Goal: Task Accomplishment & Management: Manage account settings

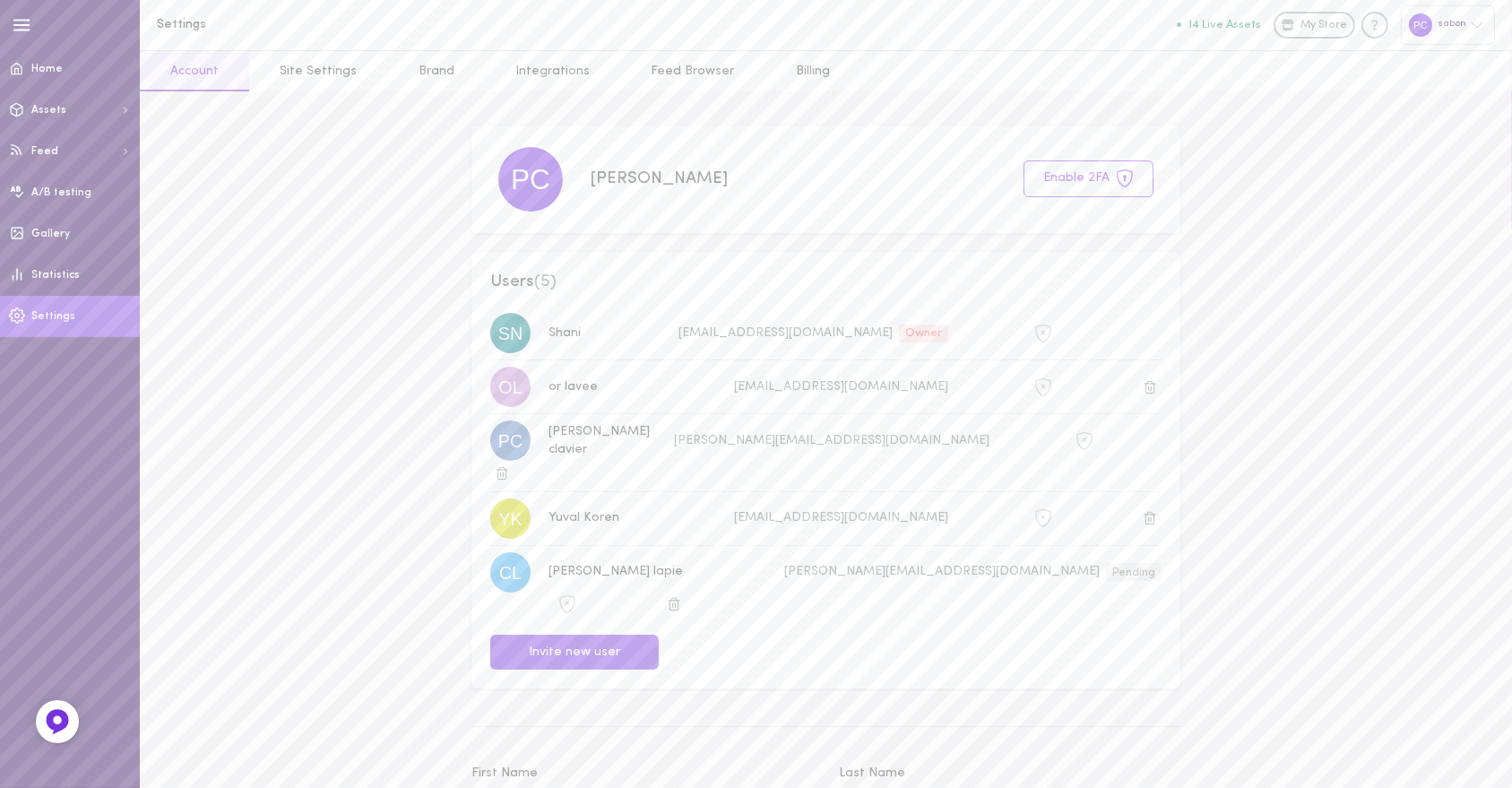
click at [1429, 23] on div at bounding box center [1421, 25] width 23 height 23
click at [1366, 318] on p "[URL][DOMAIN_NAME]" at bounding box center [1411, 313] width 134 height 14
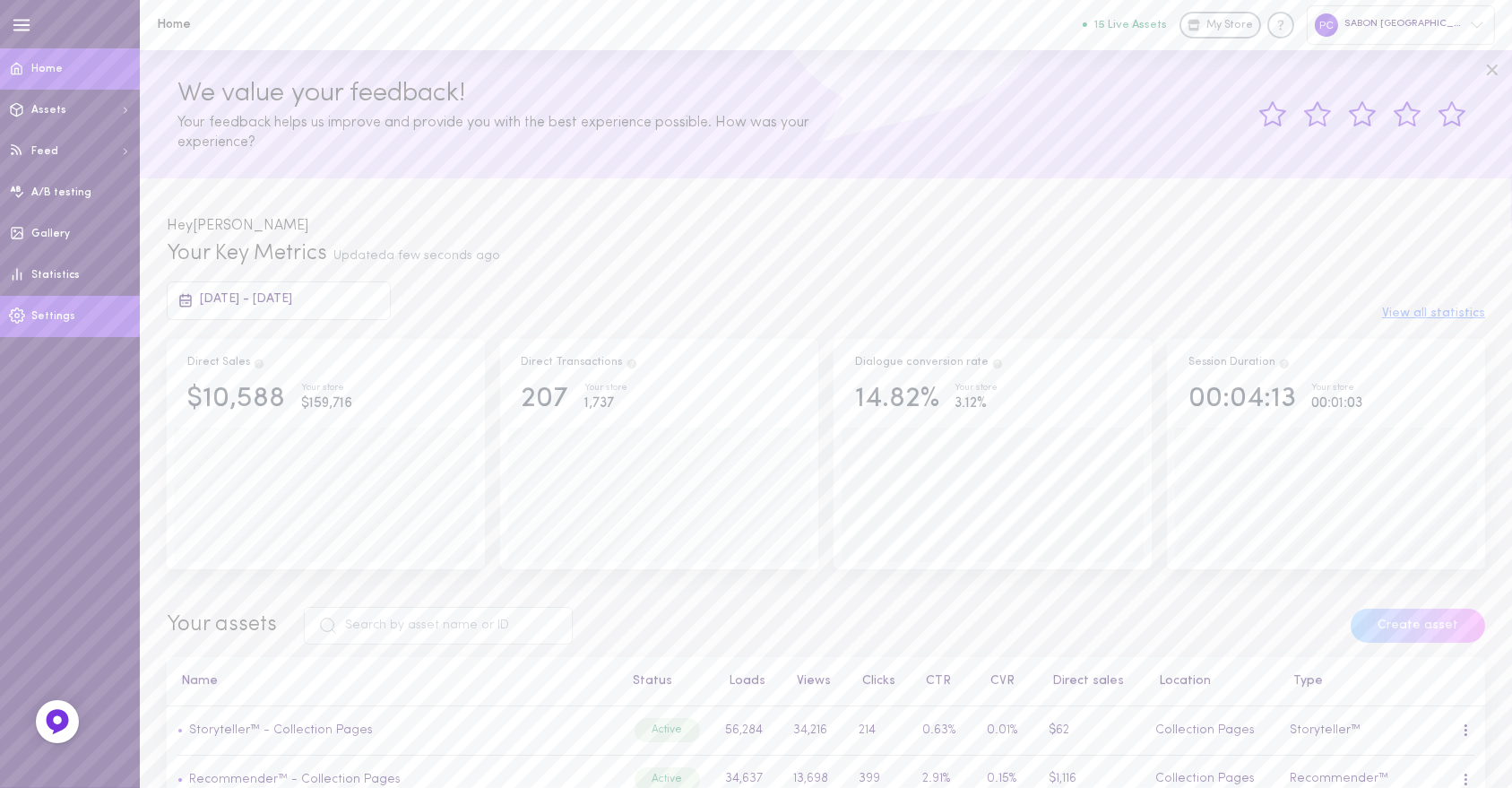
click at [51, 324] on link "Settings" at bounding box center [69, 317] width 140 height 42
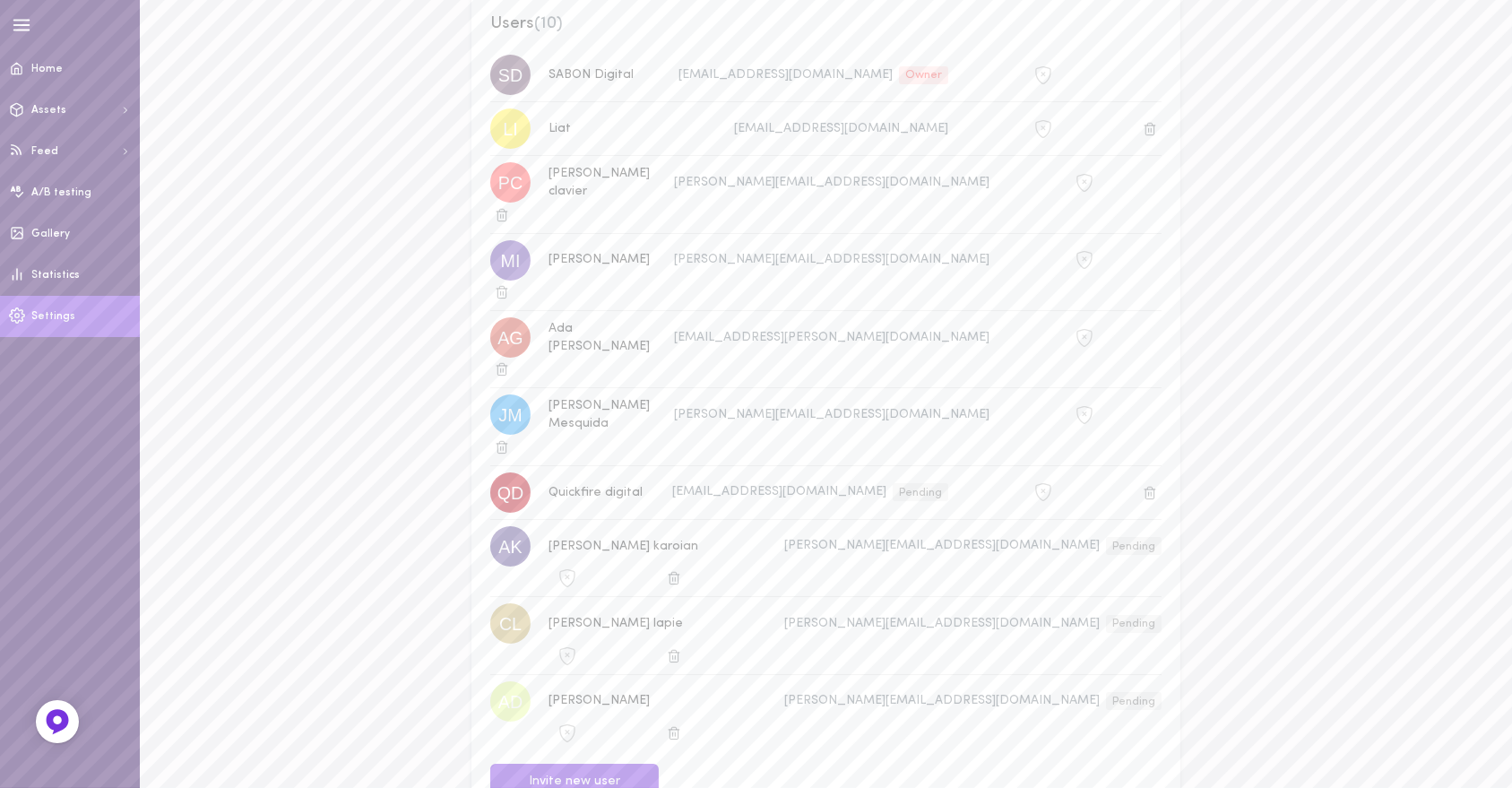
scroll to position [99, 0]
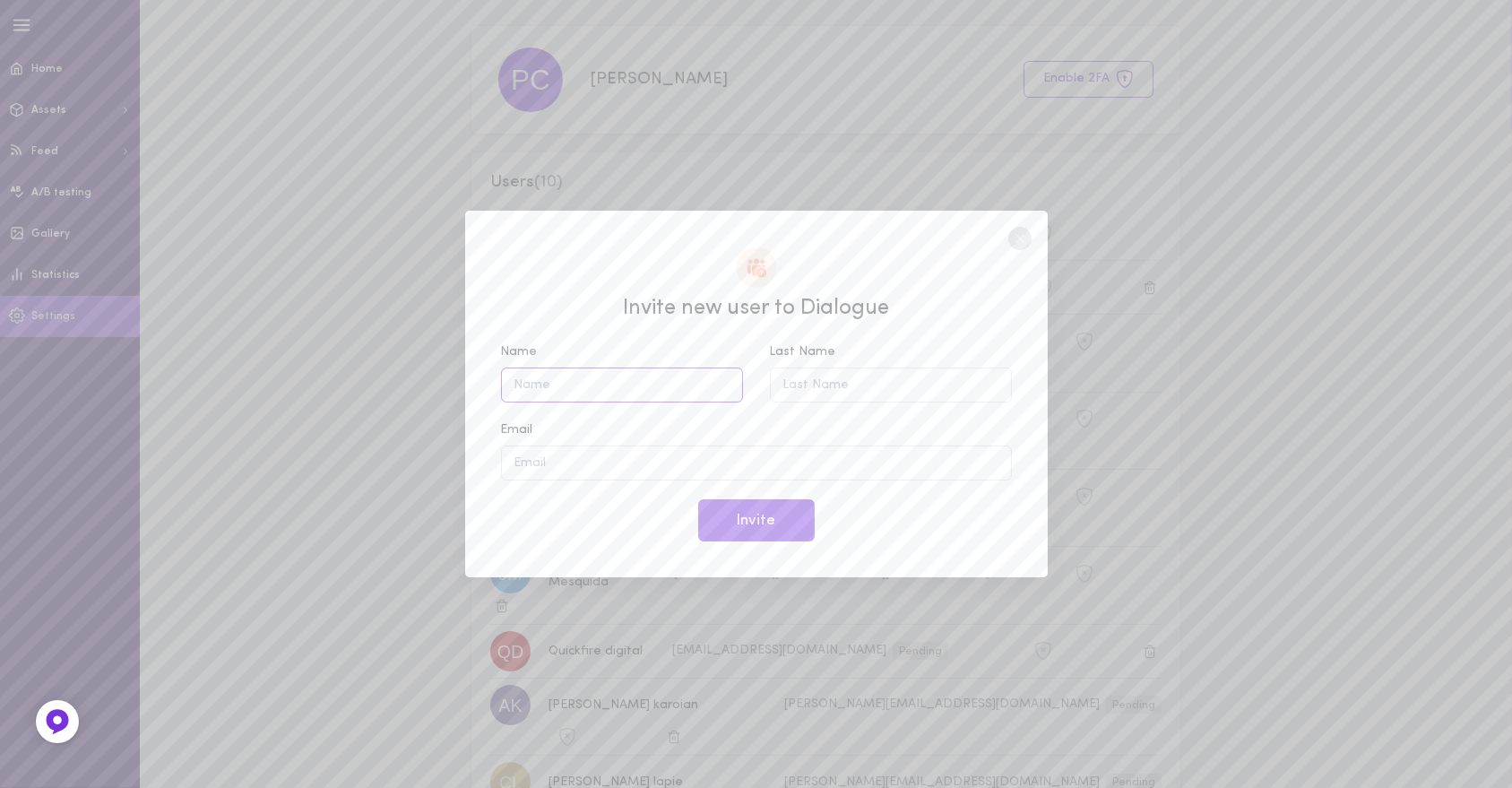
click at [585, 367] on input "Name" at bounding box center [622, 385] width 242 height 35
type input "Lise"
click at [889, 385] on input "Last Name" at bounding box center [890, 385] width 242 height 35
type input "Desertot"
click at [576, 457] on input "Email" at bounding box center [756, 463] width 511 height 35
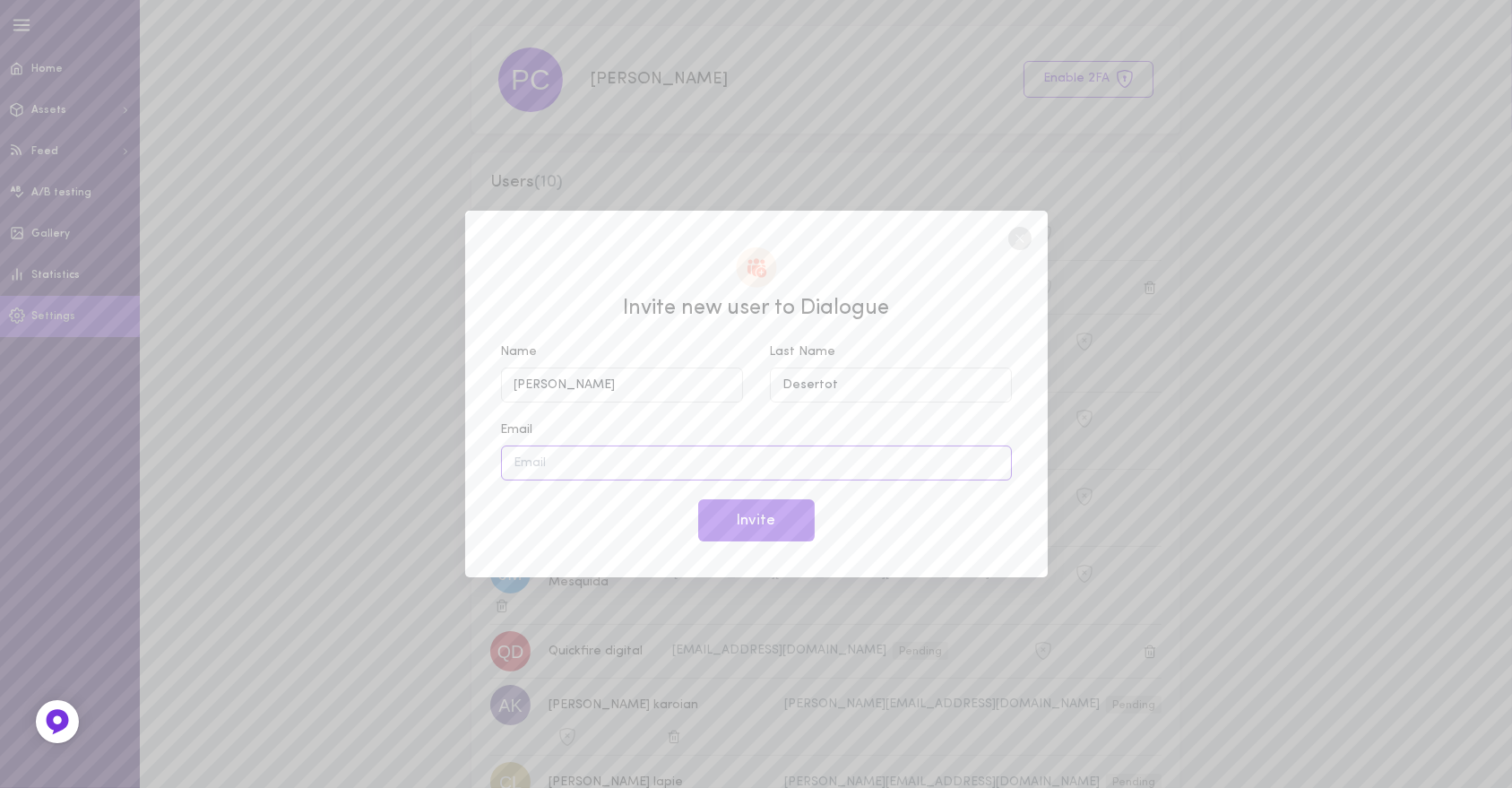
paste input "lise.desertot@sabon.com"
type input "lise.desertot@sabon.com"
click at [772, 523] on button "Invite" at bounding box center [756, 520] width 116 height 42
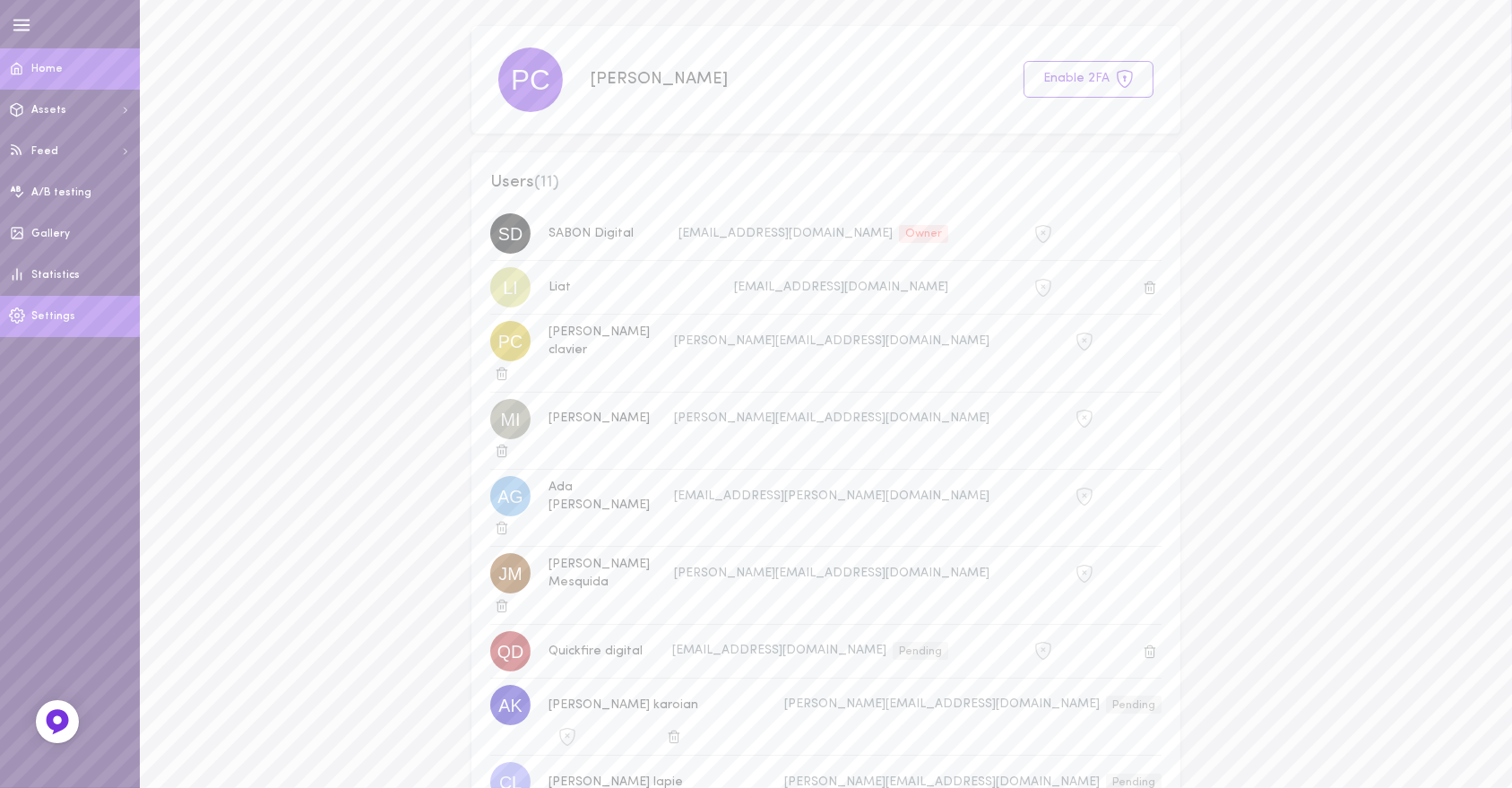
click at [36, 64] on span "Home" at bounding box center [47, 70] width 32 height 11
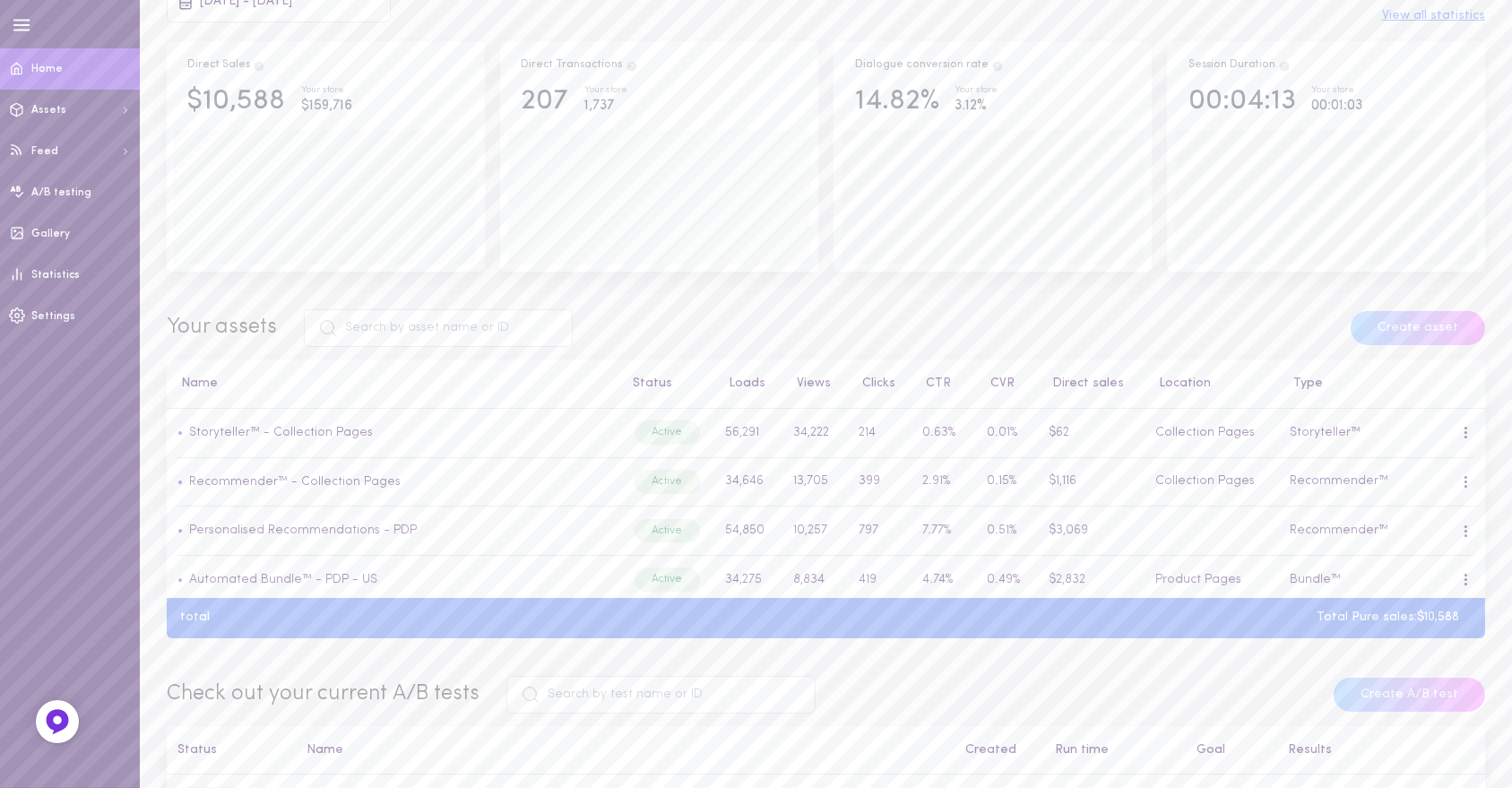
scroll to position [299, 0]
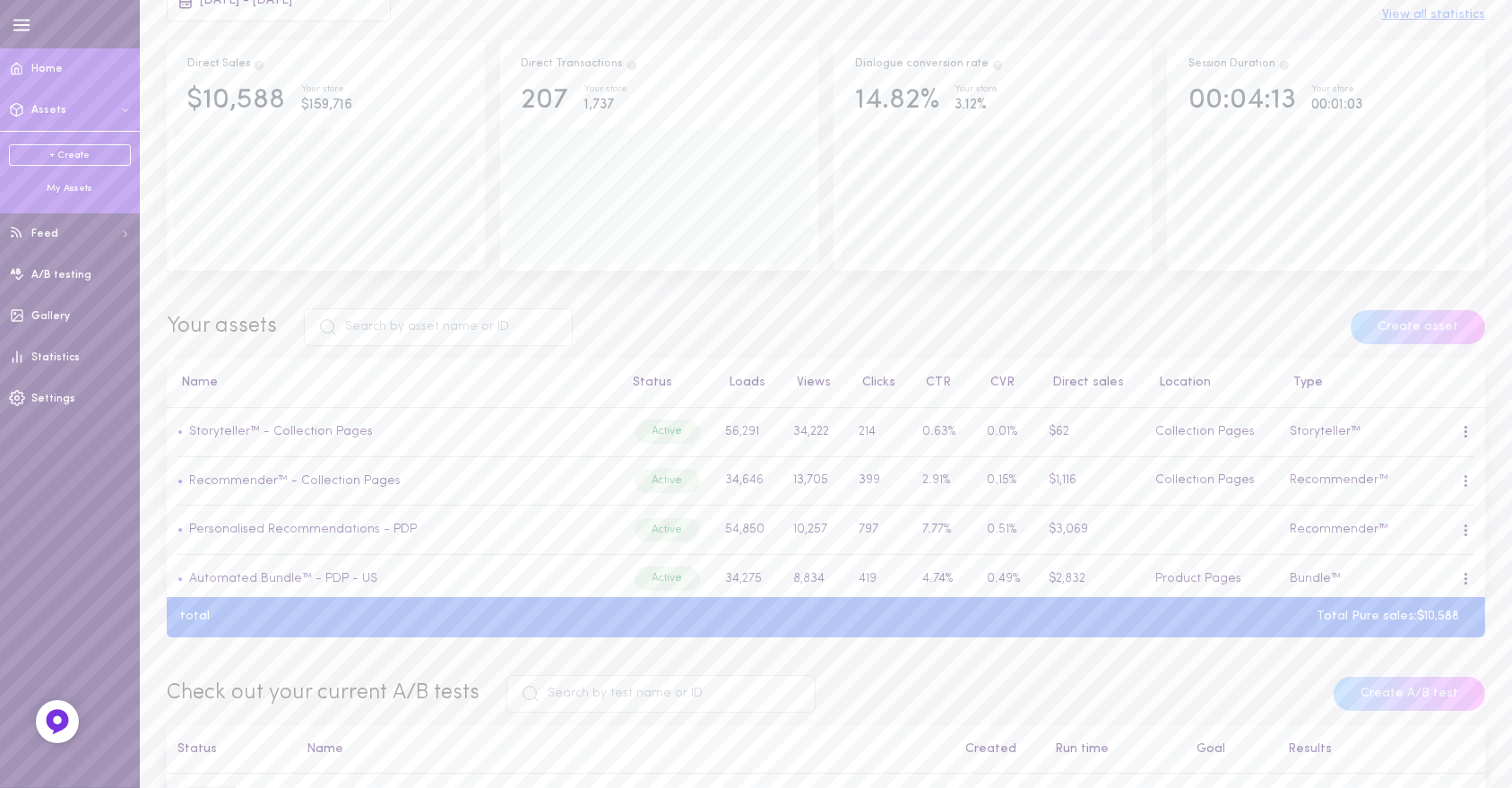
click at [36, 113] on span "Assets" at bounding box center [49, 110] width 35 height 11
click at [43, 113] on span "Assets" at bounding box center [49, 110] width 35 height 11
click at [60, 189] on div "My Assets" at bounding box center [69, 189] width 122 height 14
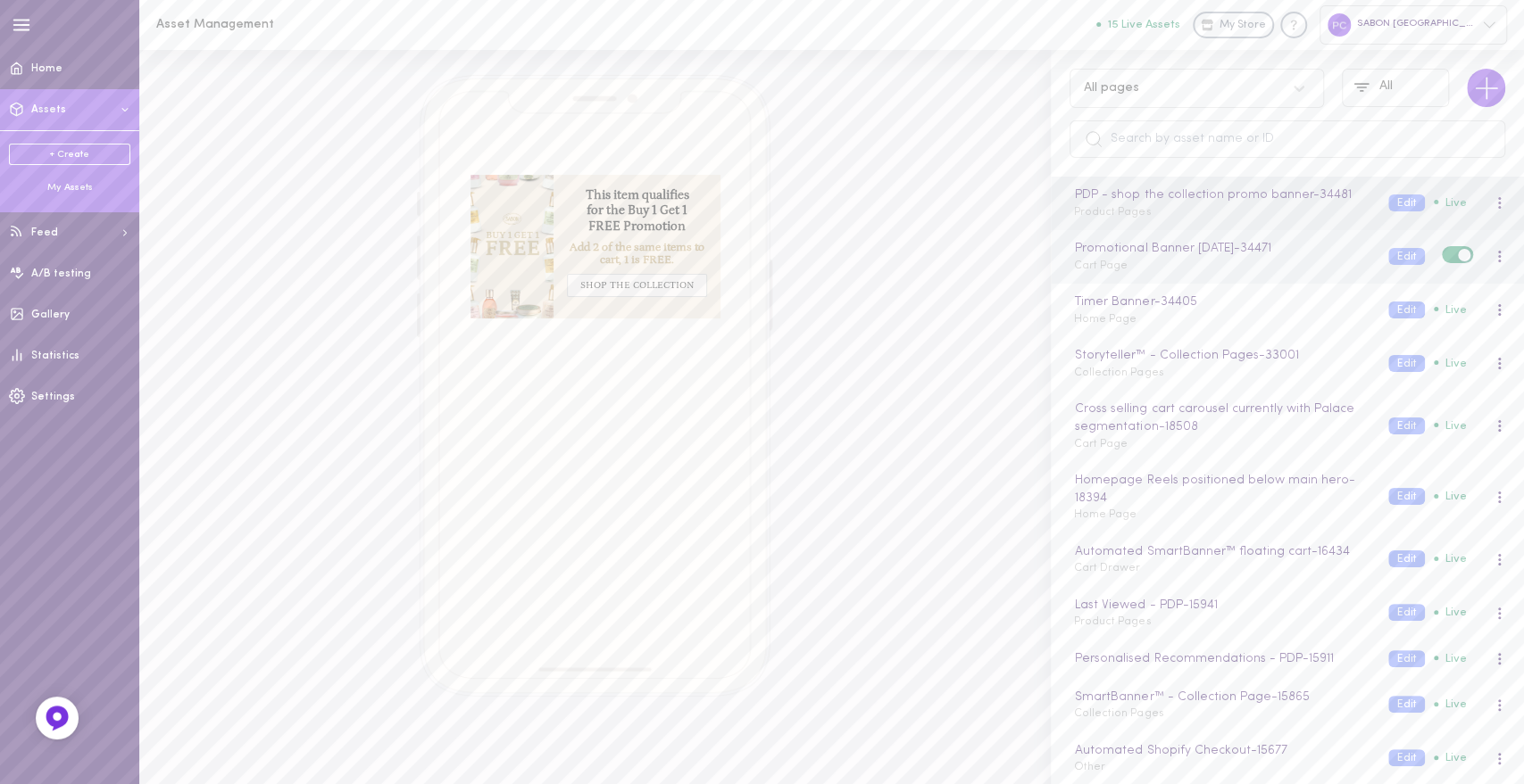
click at [1109, 269] on span "Cart Page" at bounding box center [1101, 266] width 54 height 11
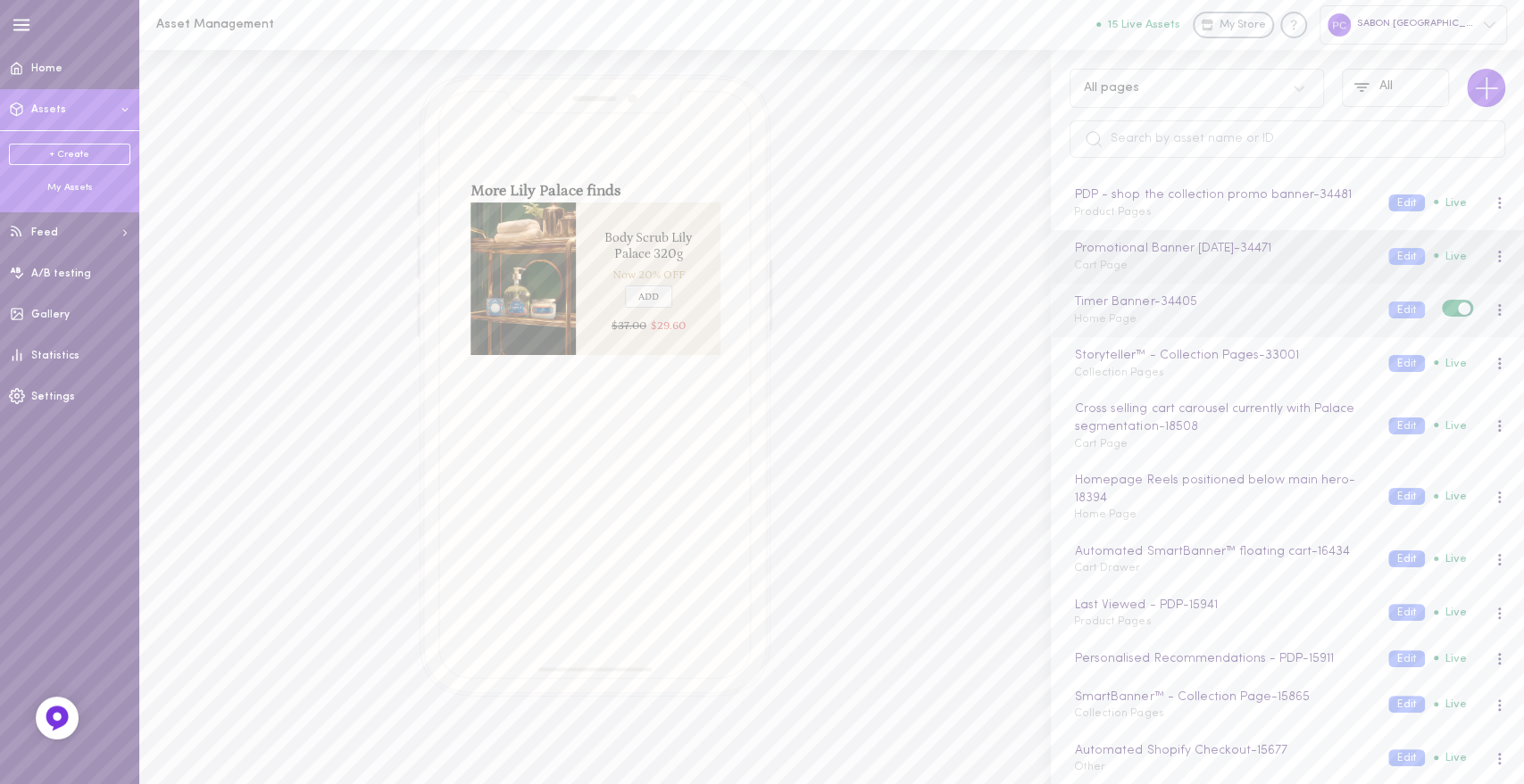
click at [1110, 323] on span "Home Page" at bounding box center [1105, 320] width 63 height 11
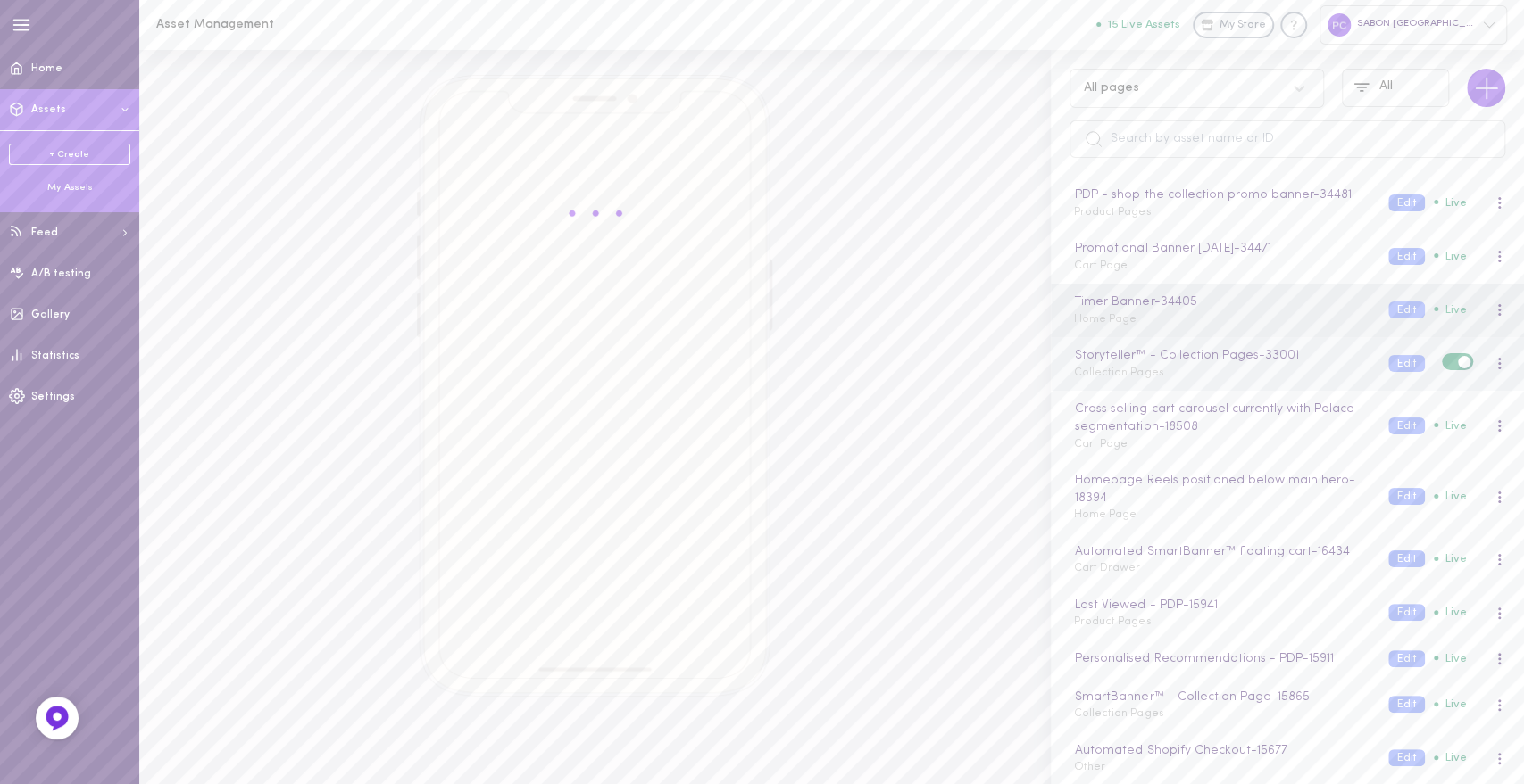
click at [1136, 370] on span "Collection Pages" at bounding box center [1118, 373] width 89 height 11
click at [1133, 443] on div "Cross selling cart carousel currently with Palace segmentation - 18508 Cart Page" at bounding box center [1218, 426] width 315 height 53
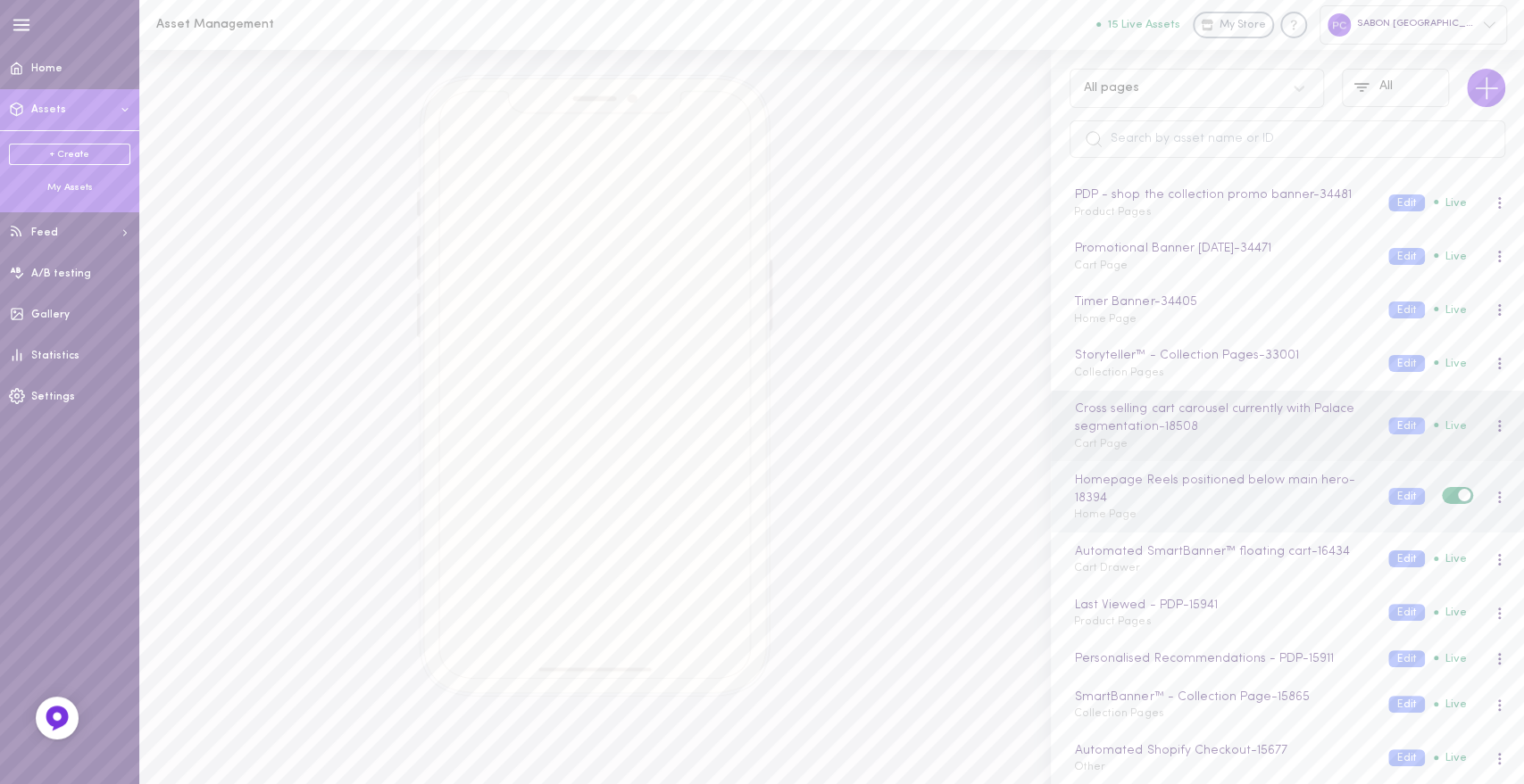
click at [1117, 517] on span "Home Page" at bounding box center [1105, 515] width 63 height 11
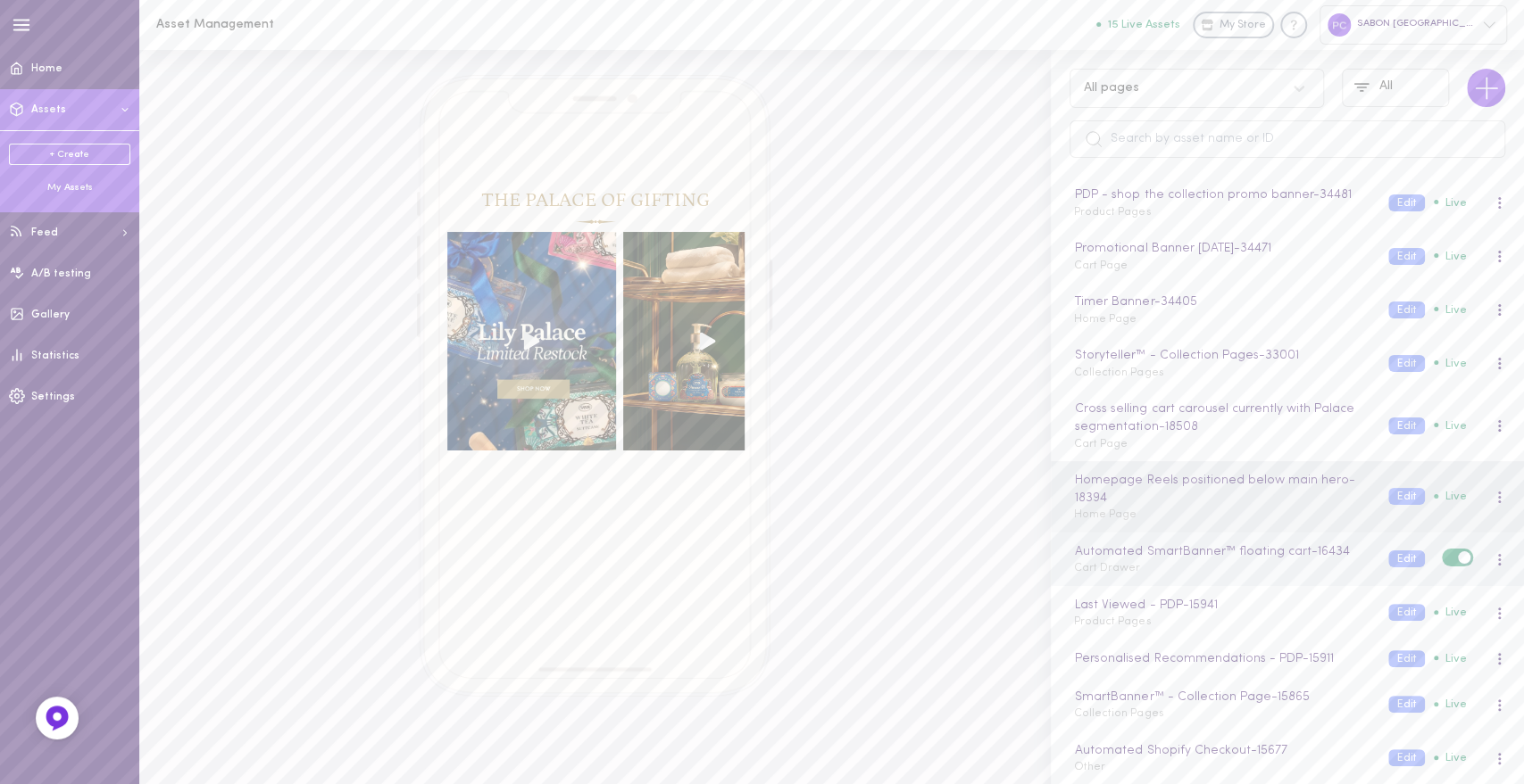
click at [1116, 569] on span "Cart Drawer" at bounding box center [1107, 568] width 66 height 11
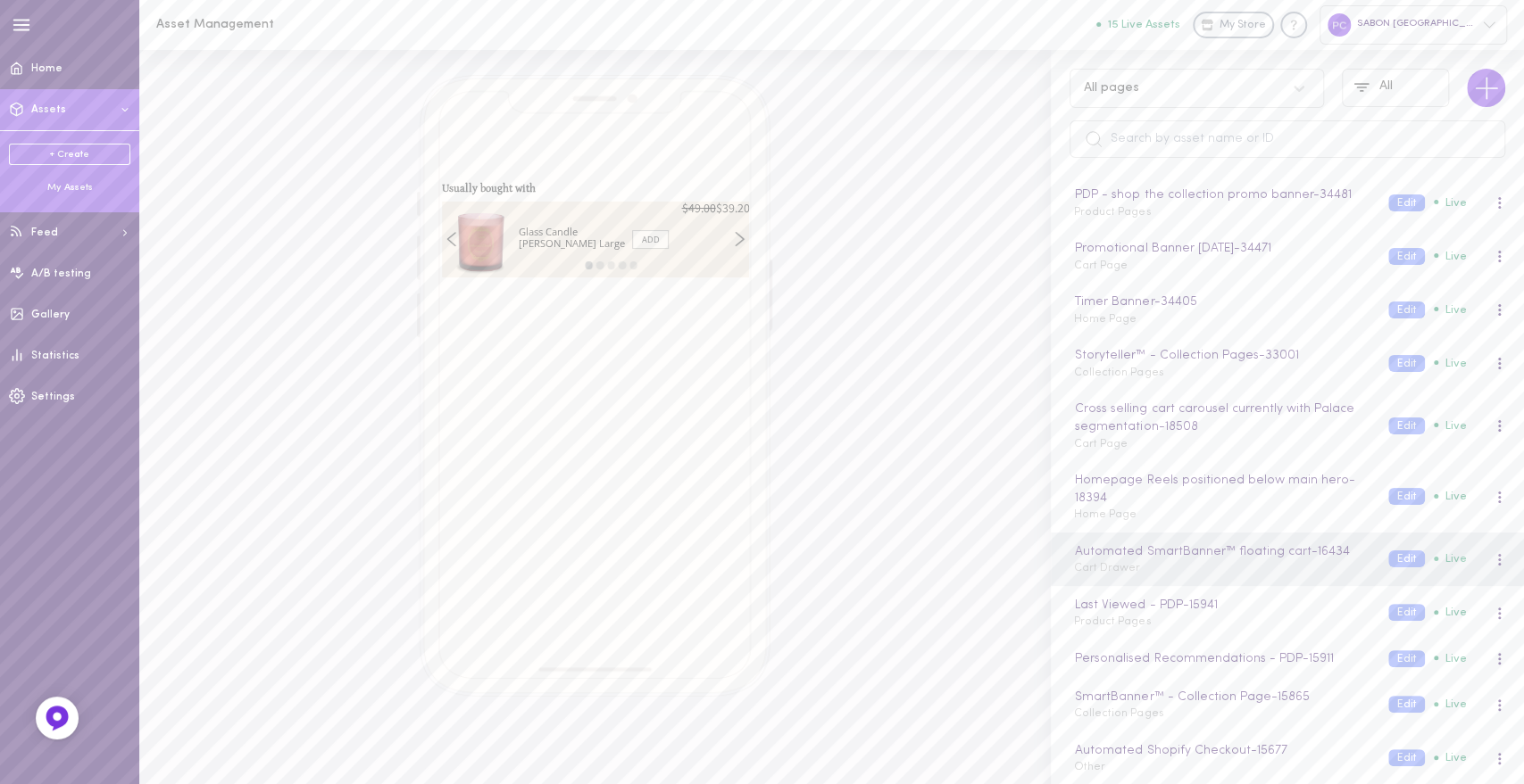
click at [1432, 25] on div "SABON [GEOGRAPHIC_DATA]" at bounding box center [1413, 24] width 188 height 39
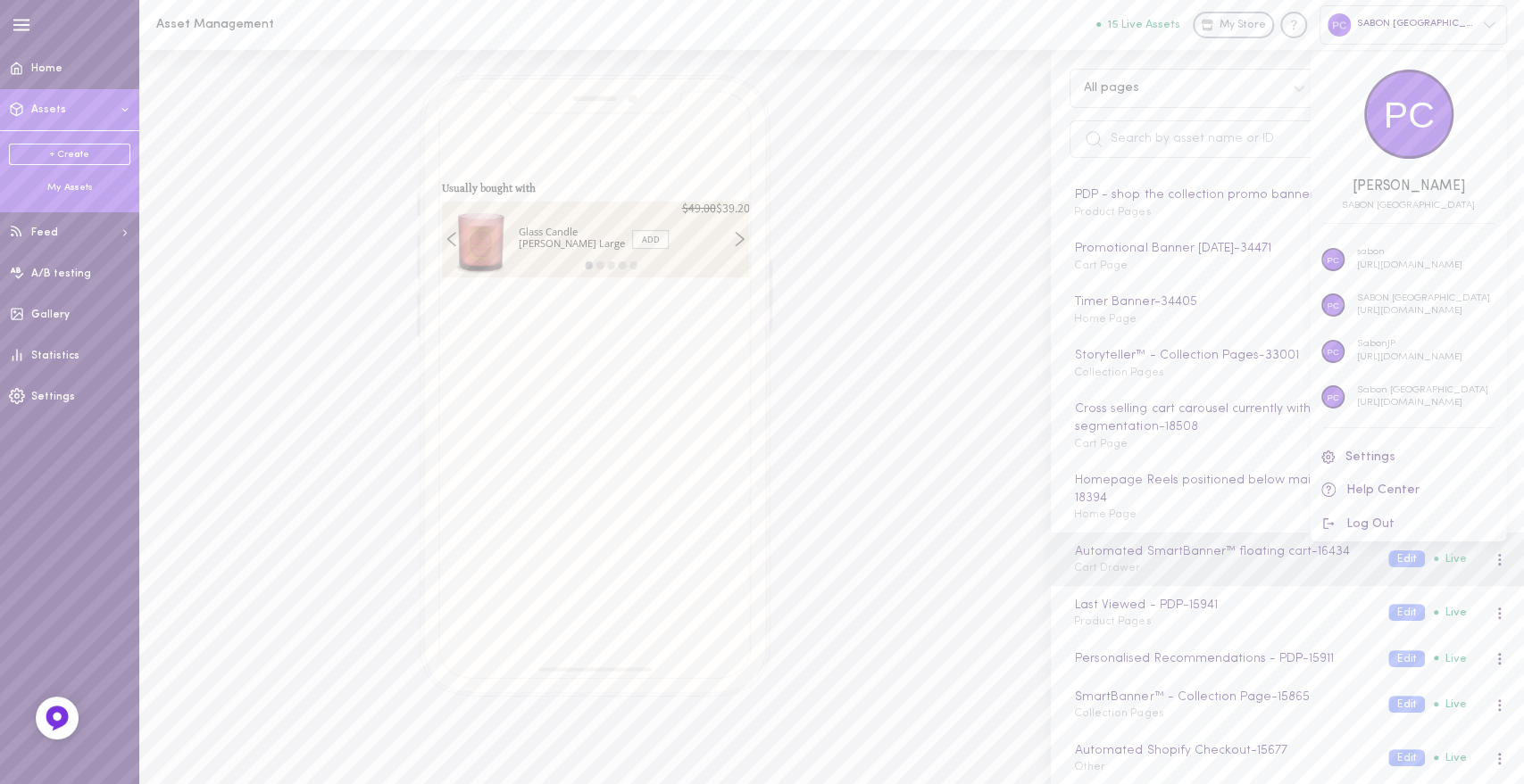
click at [68, 395] on div at bounding box center [762, 392] width 1524 height 784
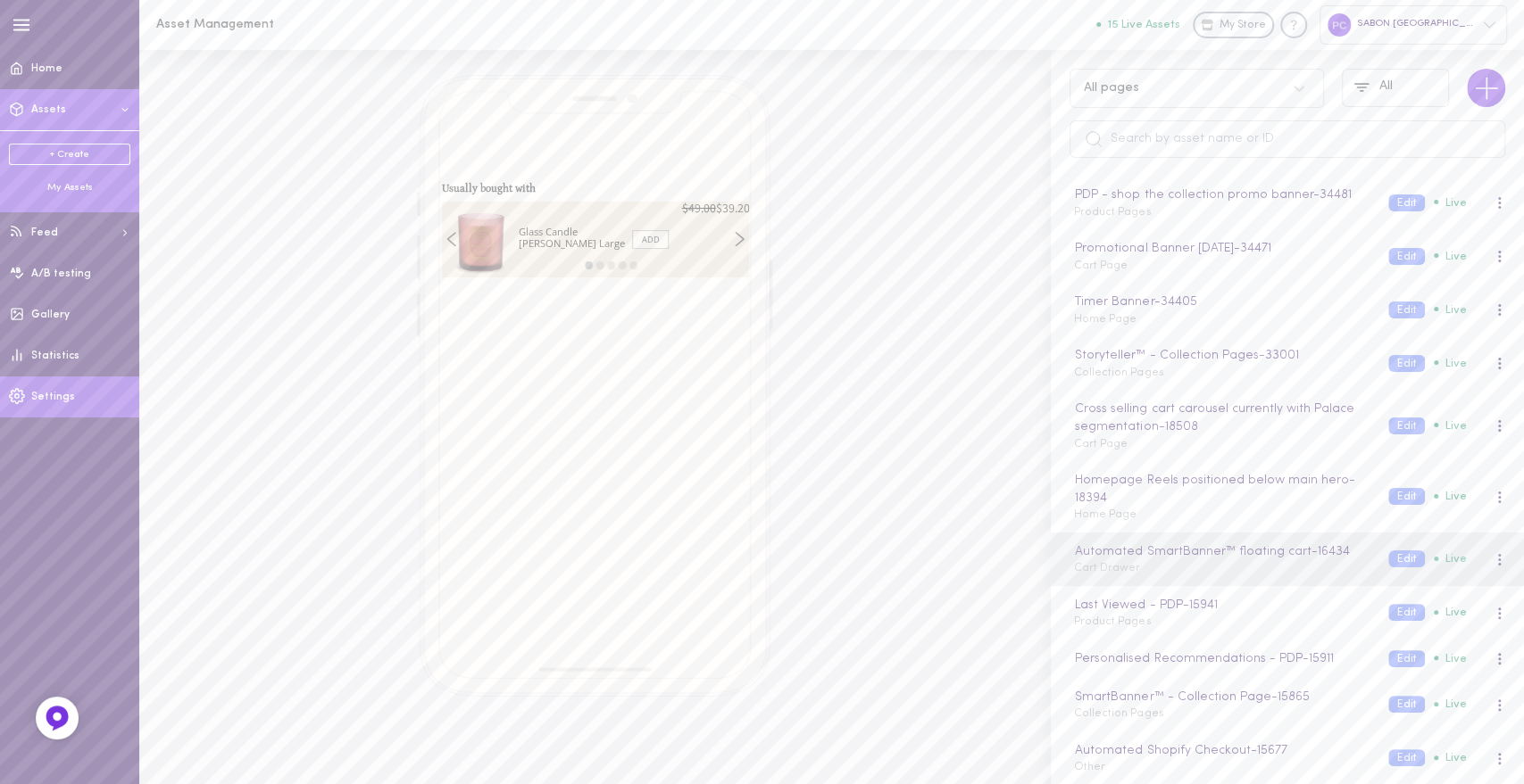
click at [100, 400] on link "Settings" at bounding box center [69, 397] width 139 height 41
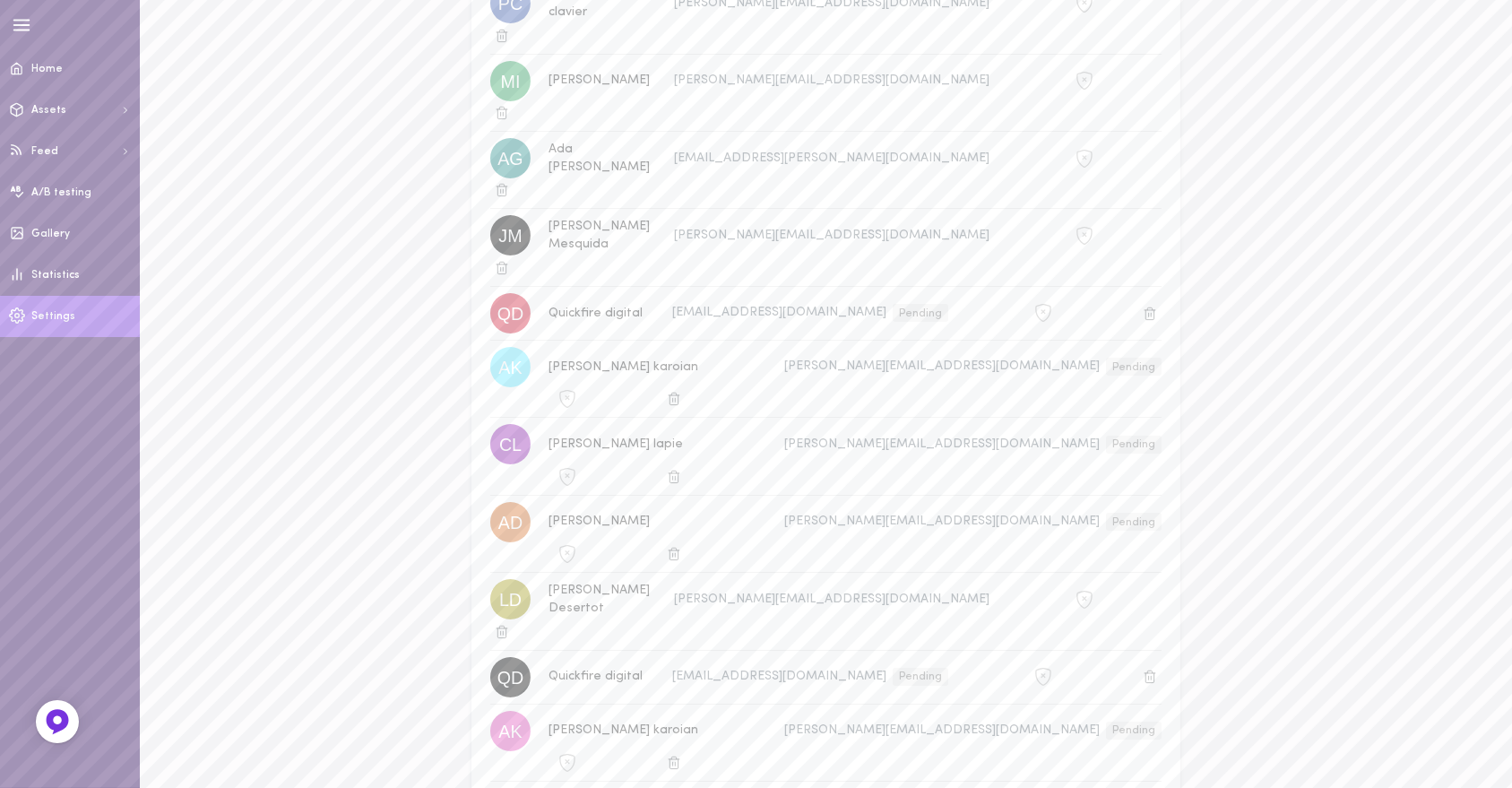
scroll to position [497, 0]
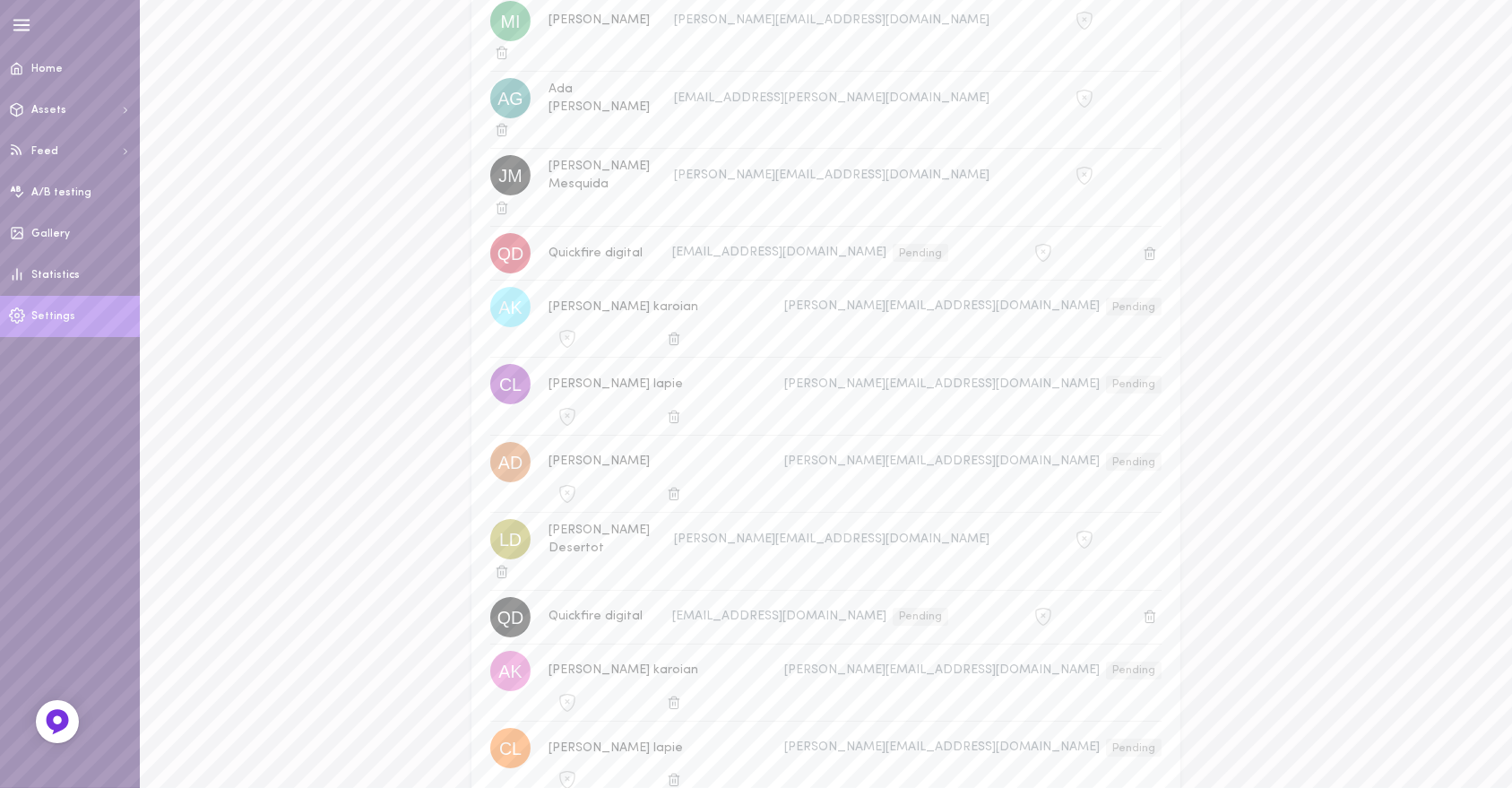
click at [1052, 531] on div at bounding box center [1084, 540] width 172 height 18
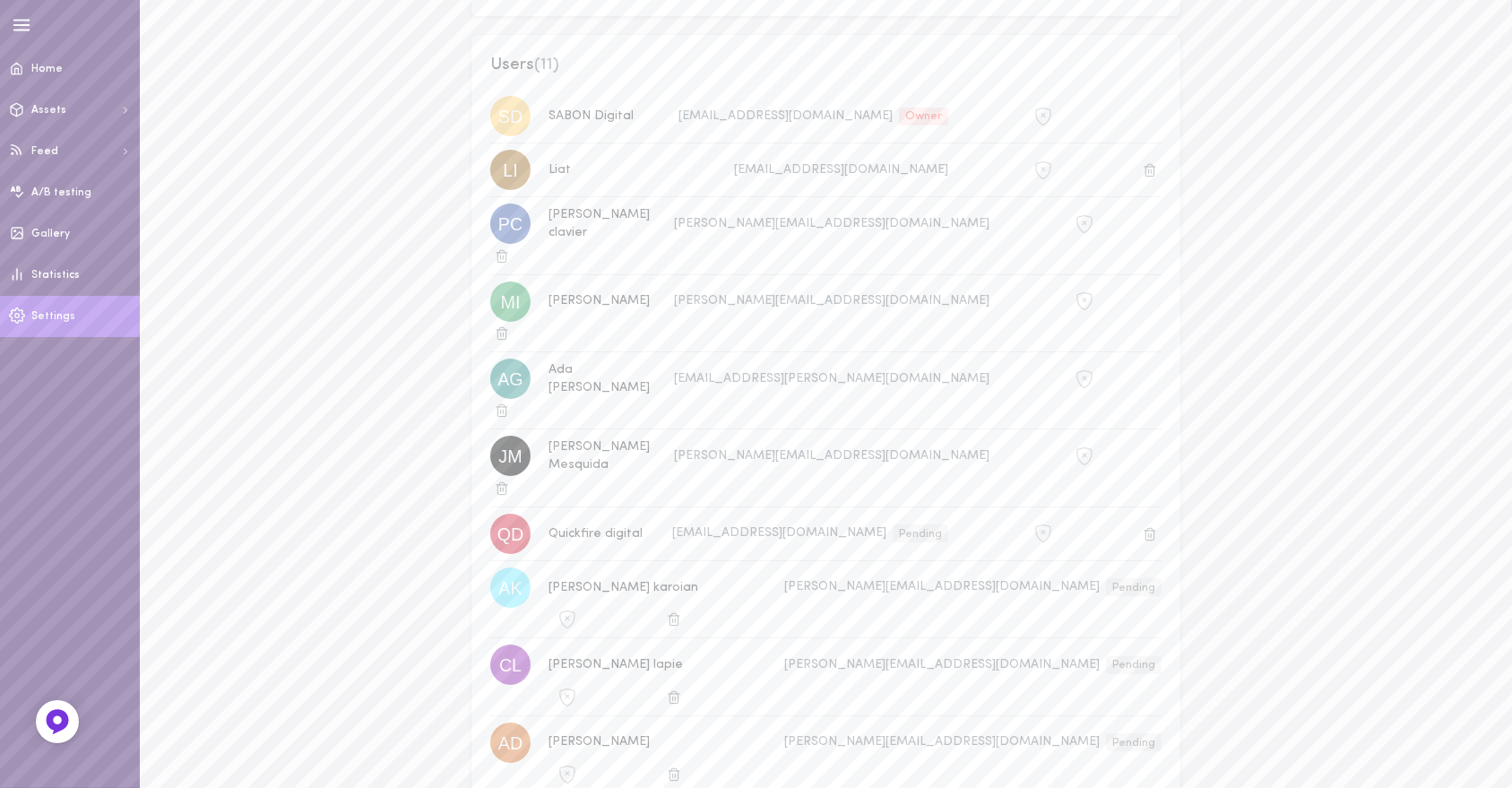
scroll to position [0, 0]
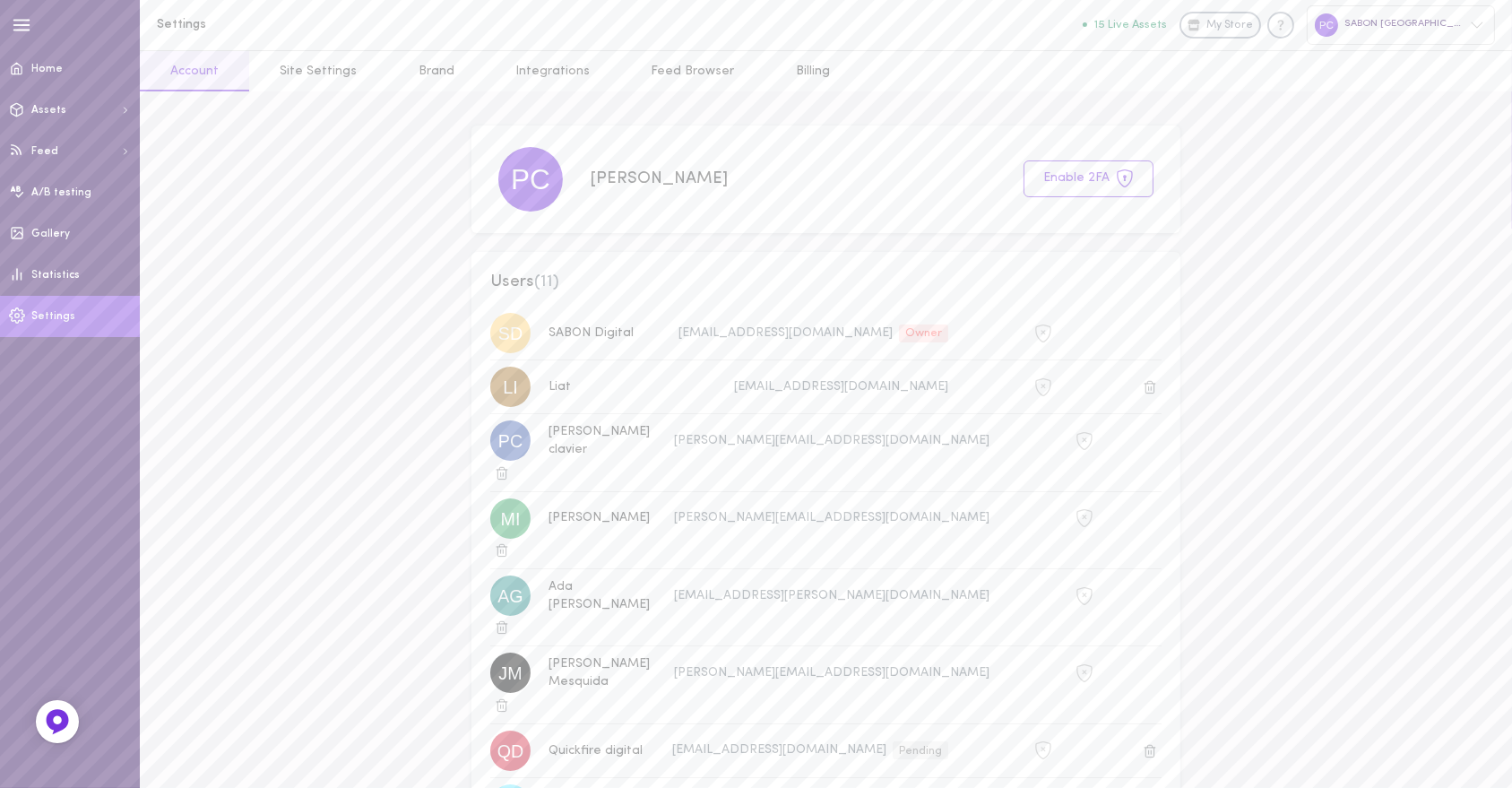
click at [1444, 23] on div "SABON [GEOGRAPHIC_DATA]" at bounding box center [1400, 24] width 189 height 39
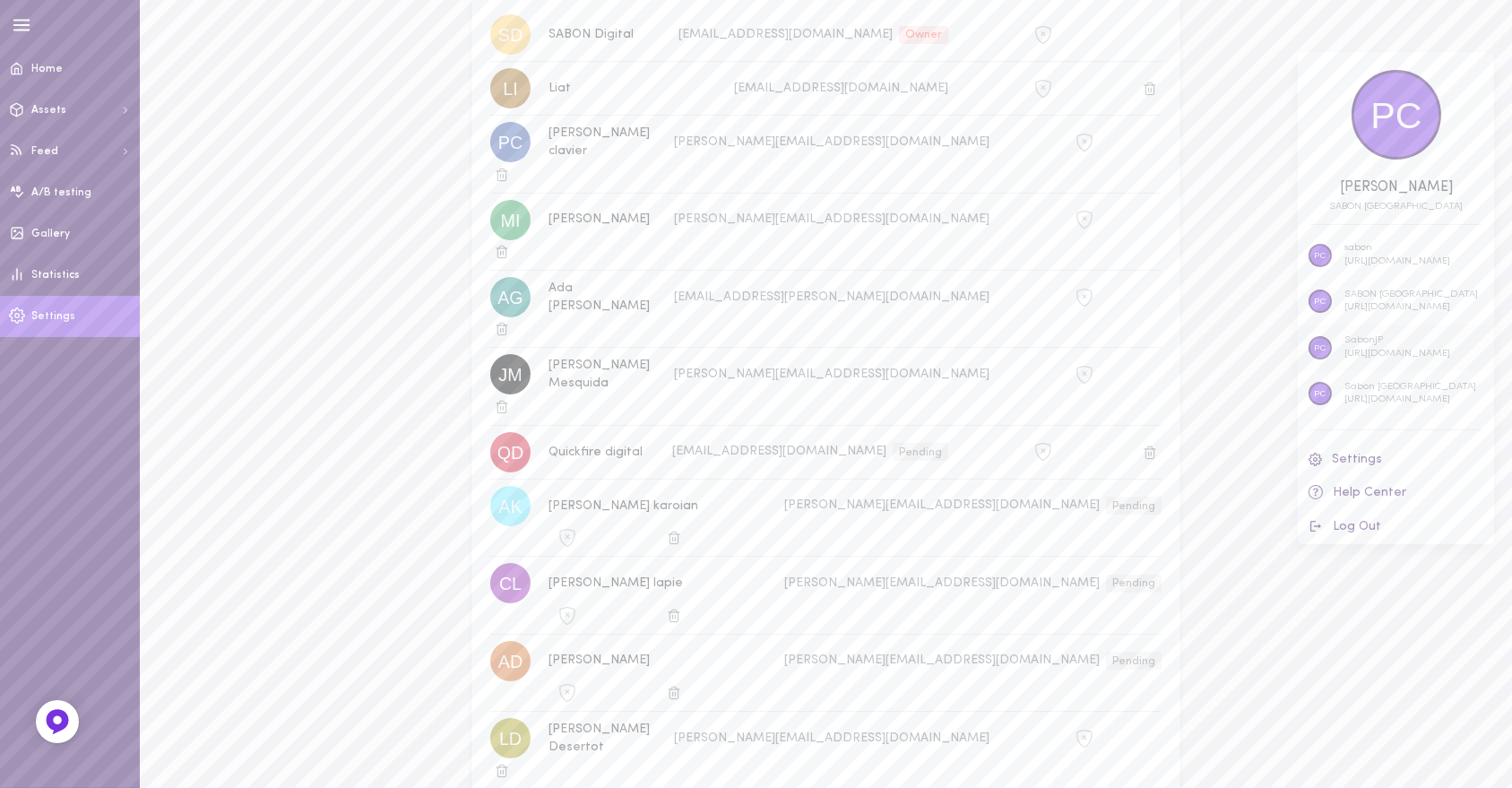
click at [1387, 342] on p "SabonJP" at bounding box center [1397, 341] width 106 height 14
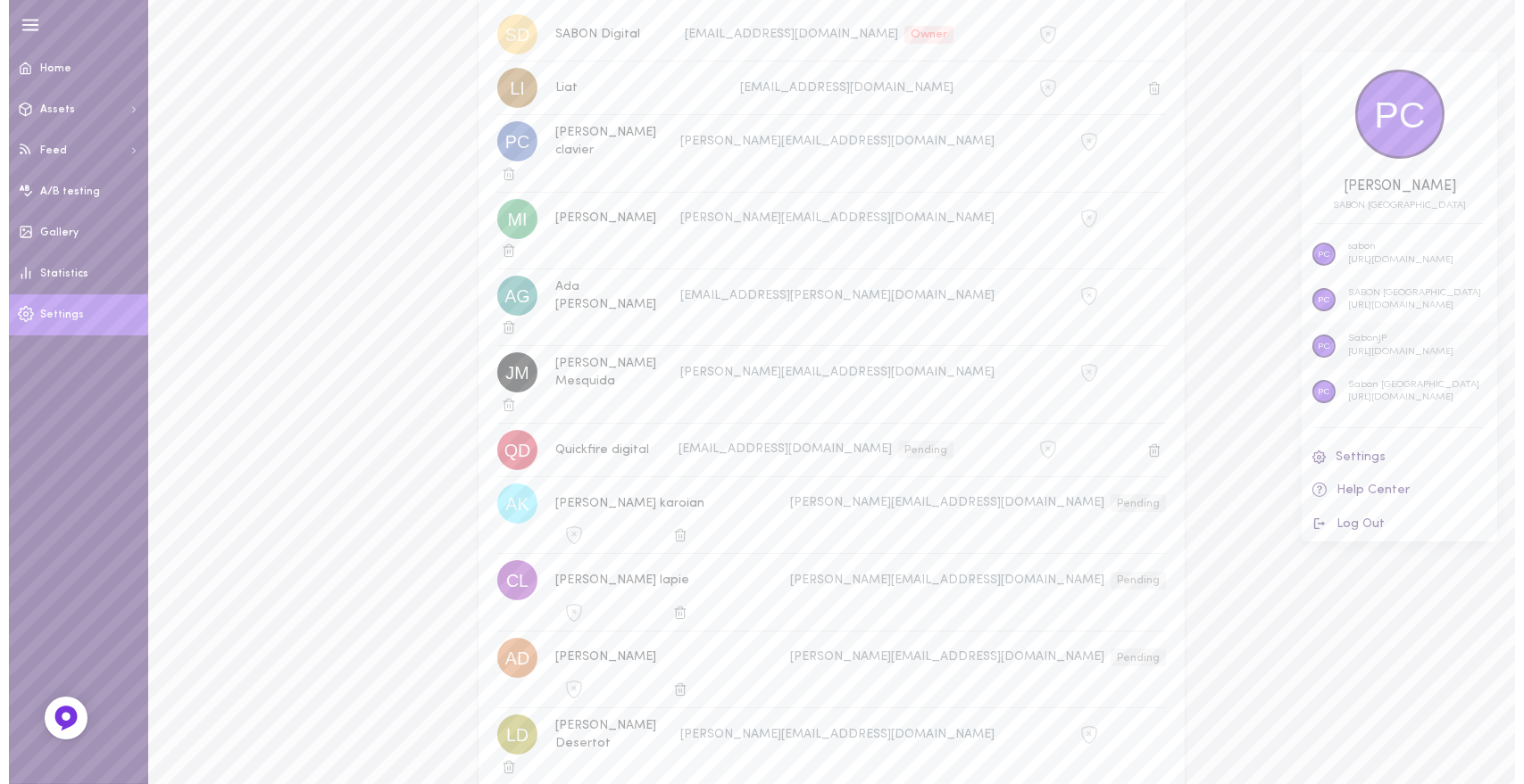
scroll to position [0, 0]
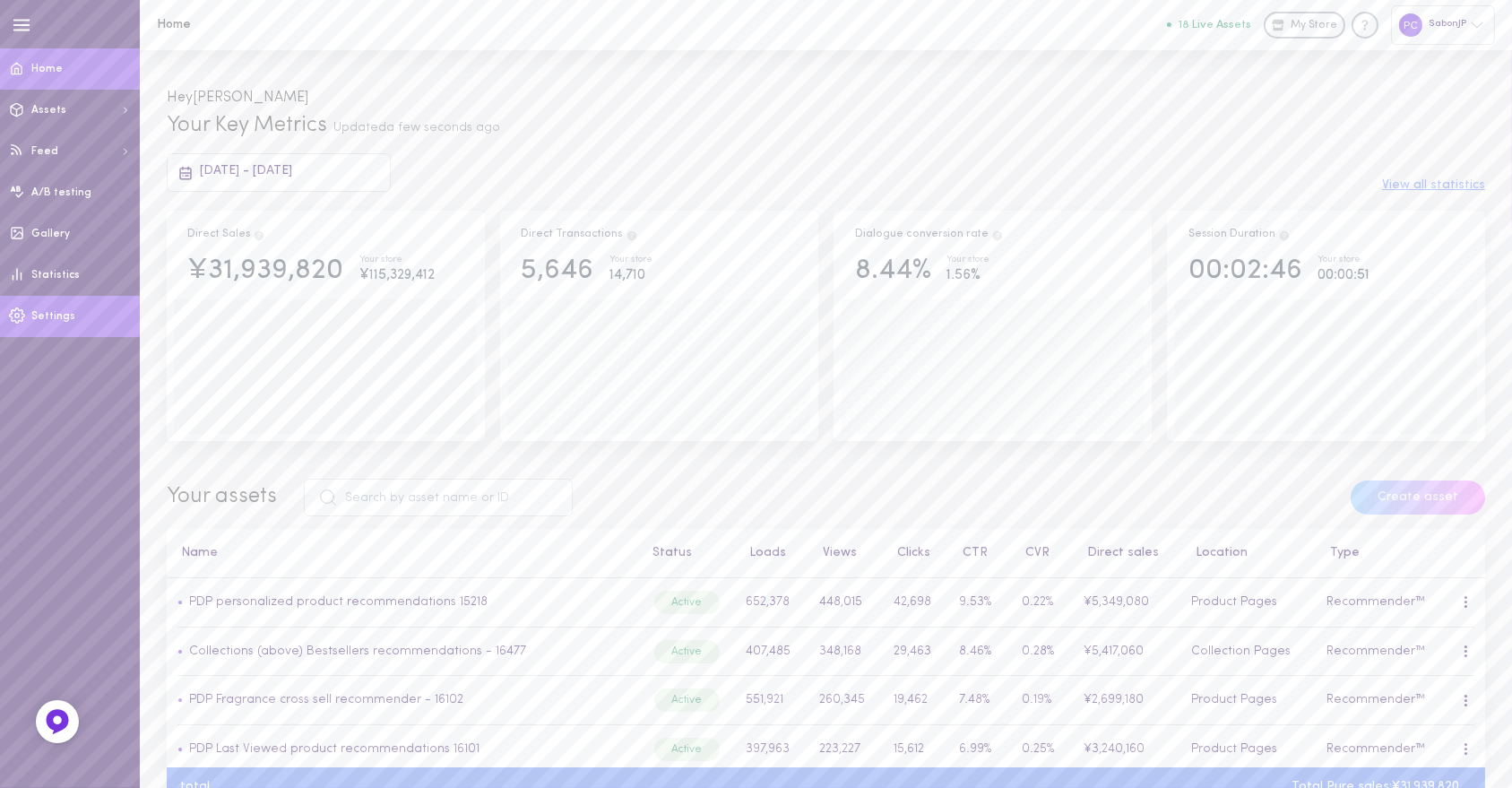
click at [69, 312] on span "Settings" at bounding box center [53, 317] width 44 height 11
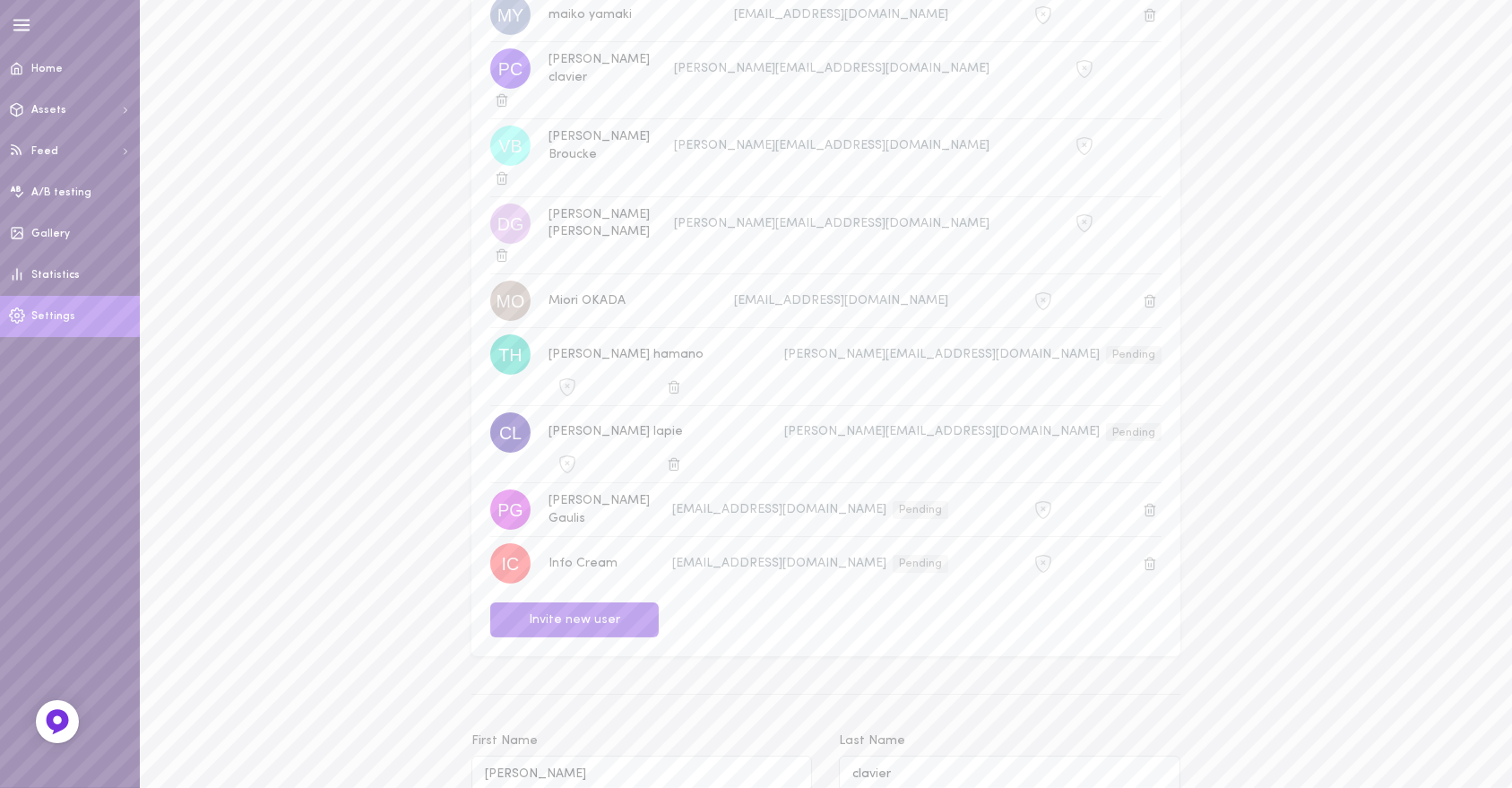
scroll to position [393, 0]
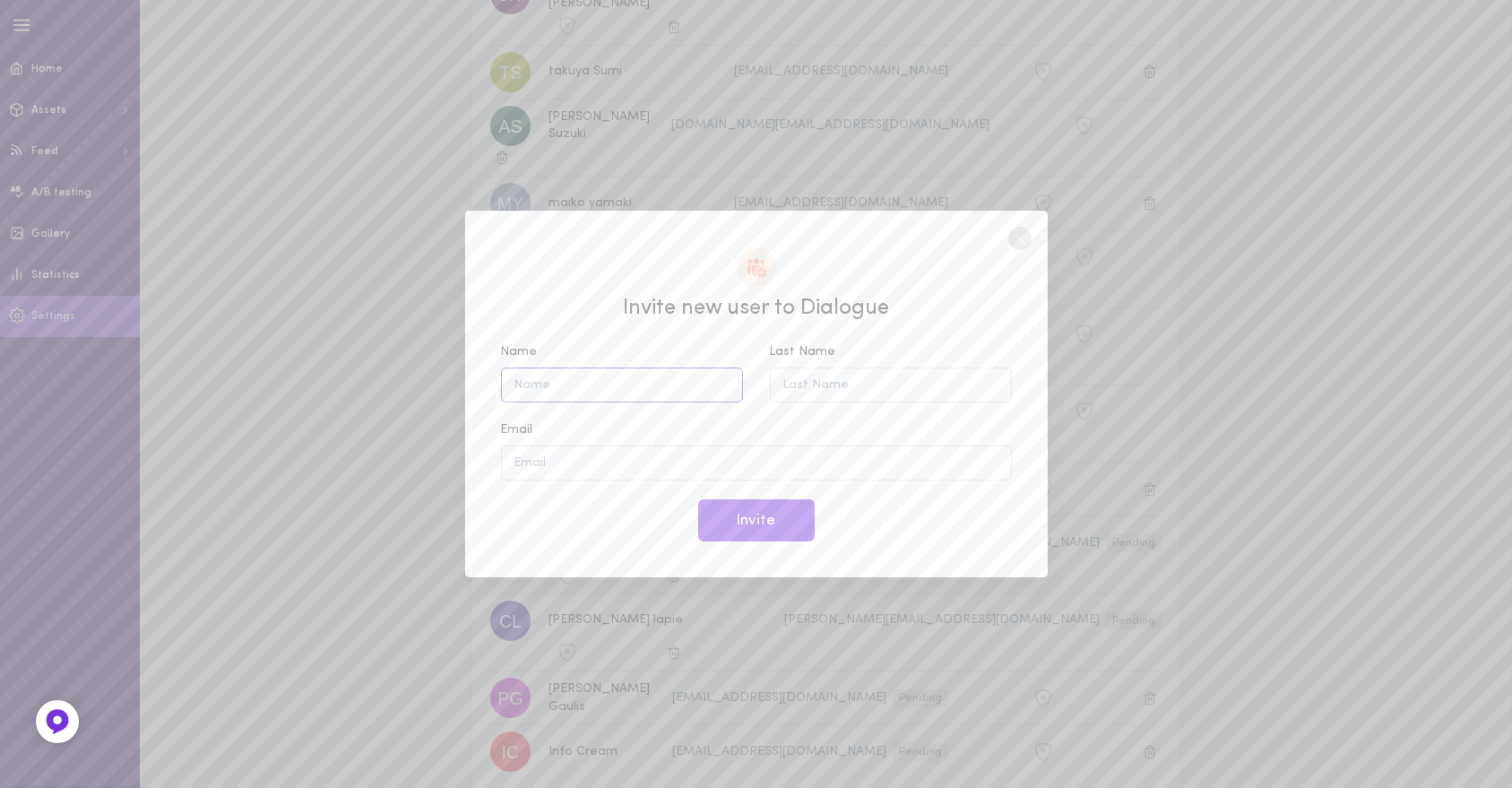
drag, startPoint x: 590, startPoint y: 389, endPoint x: 742, endPoint y: 326, distance: 164.5
click at [590, 389] on input "Name" at bounding box center [622, 385] width 242 height 35
drag, startPoint x: 1021, startPoint y: 235, endPoint x: 1141, endPoint y: 274, distance: 126.2
click at [1021, 235] on circle at bounding box center [1020, 238] width 23 height 23
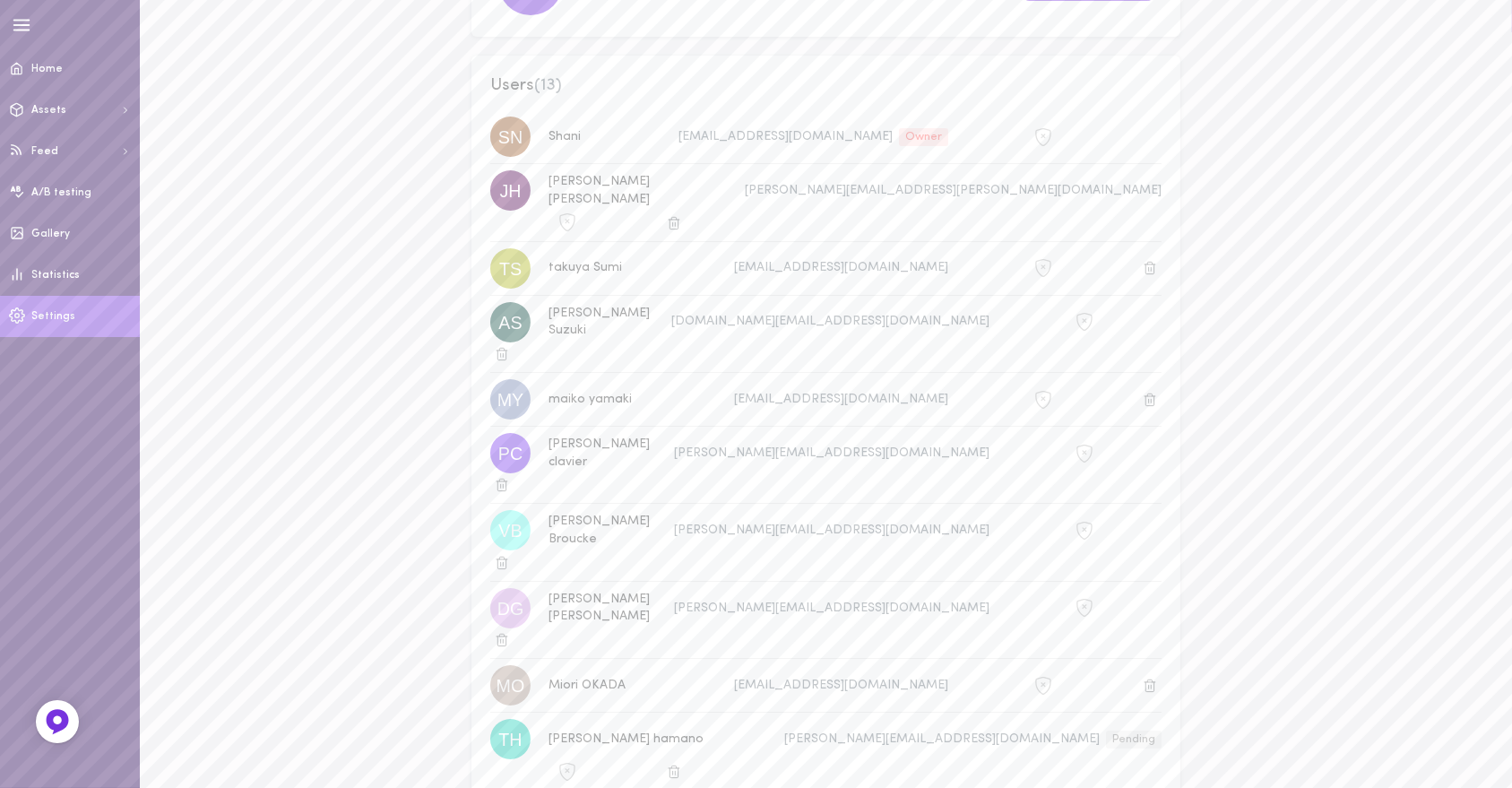
scroll to position [0, 0]
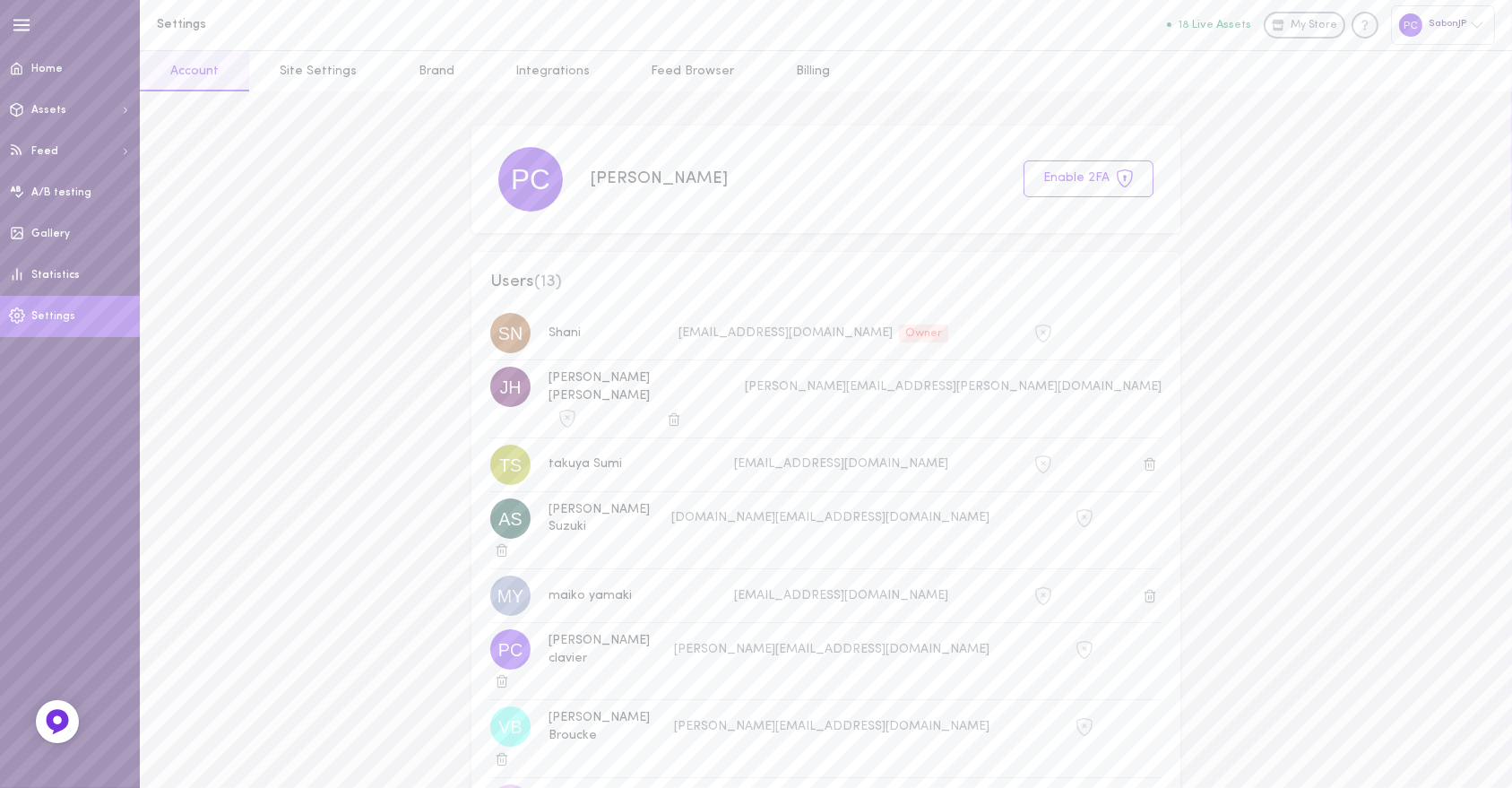
click at [1422, 24] on div "SabonJP" at bounding box center [1443, 24] width 104 height 39
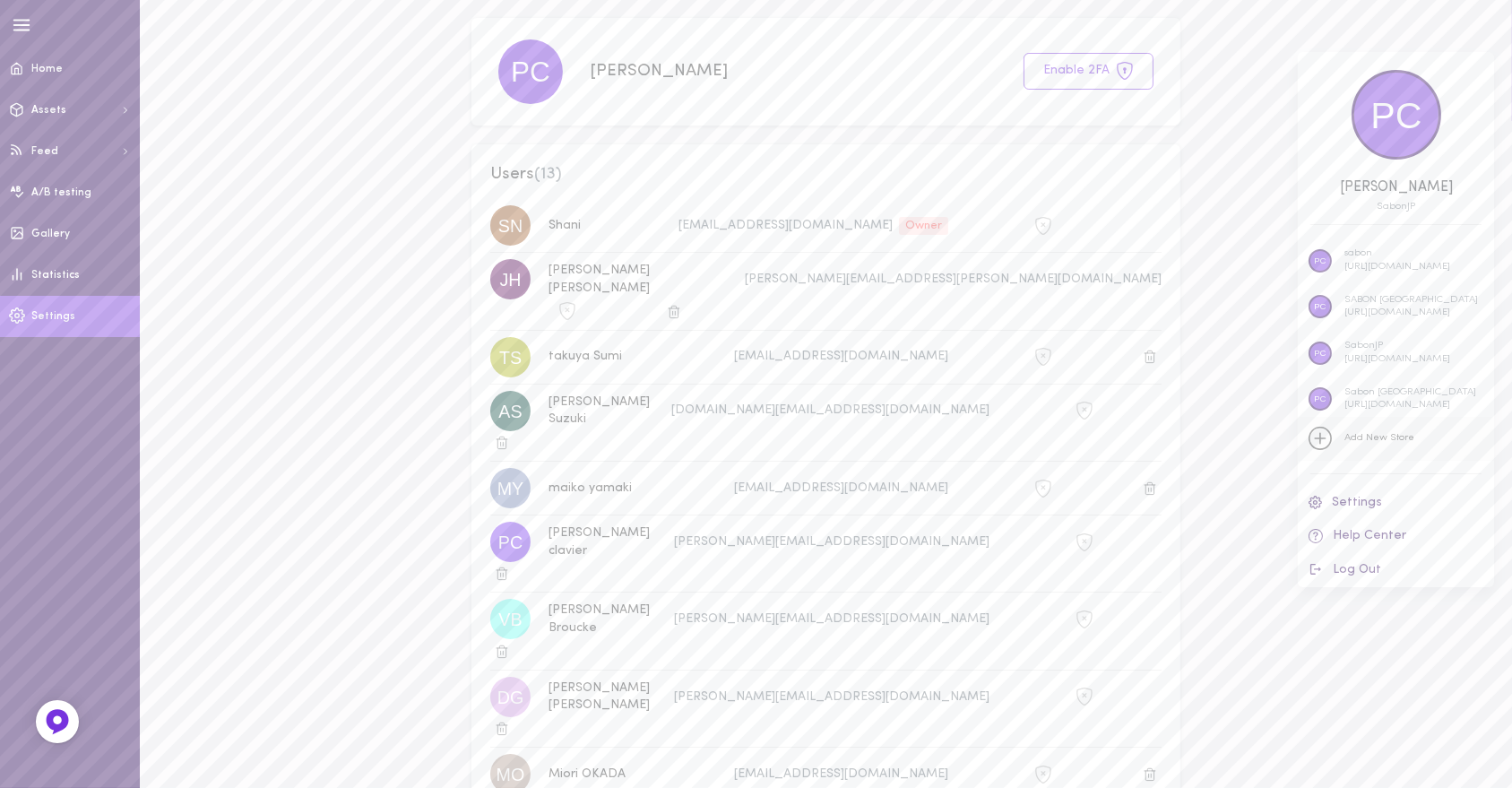
scroll to position [199, 0]
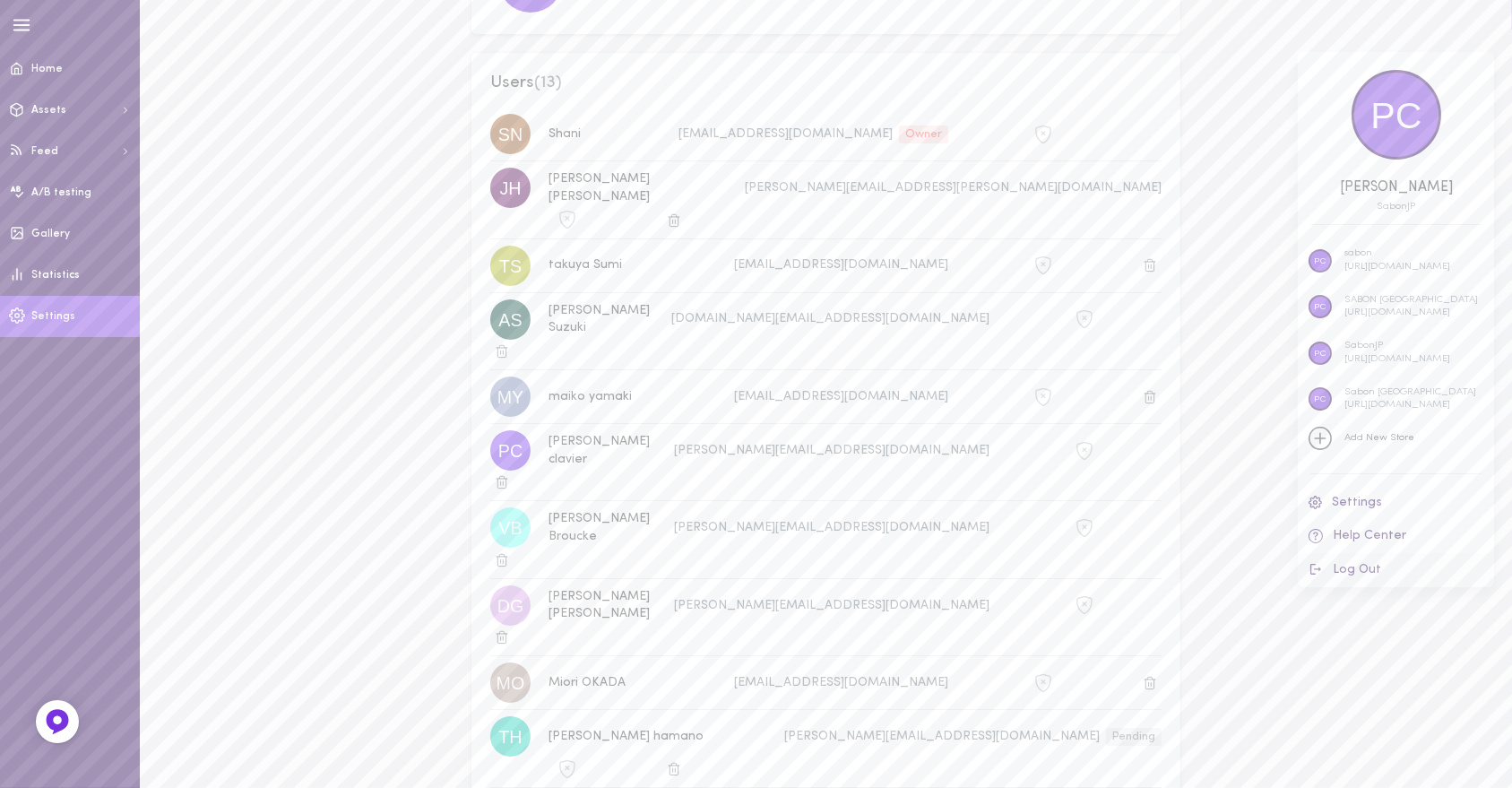
click at [1344, 567] on button "Log Out" at bounding box center [1396, 570] width 197 height 34
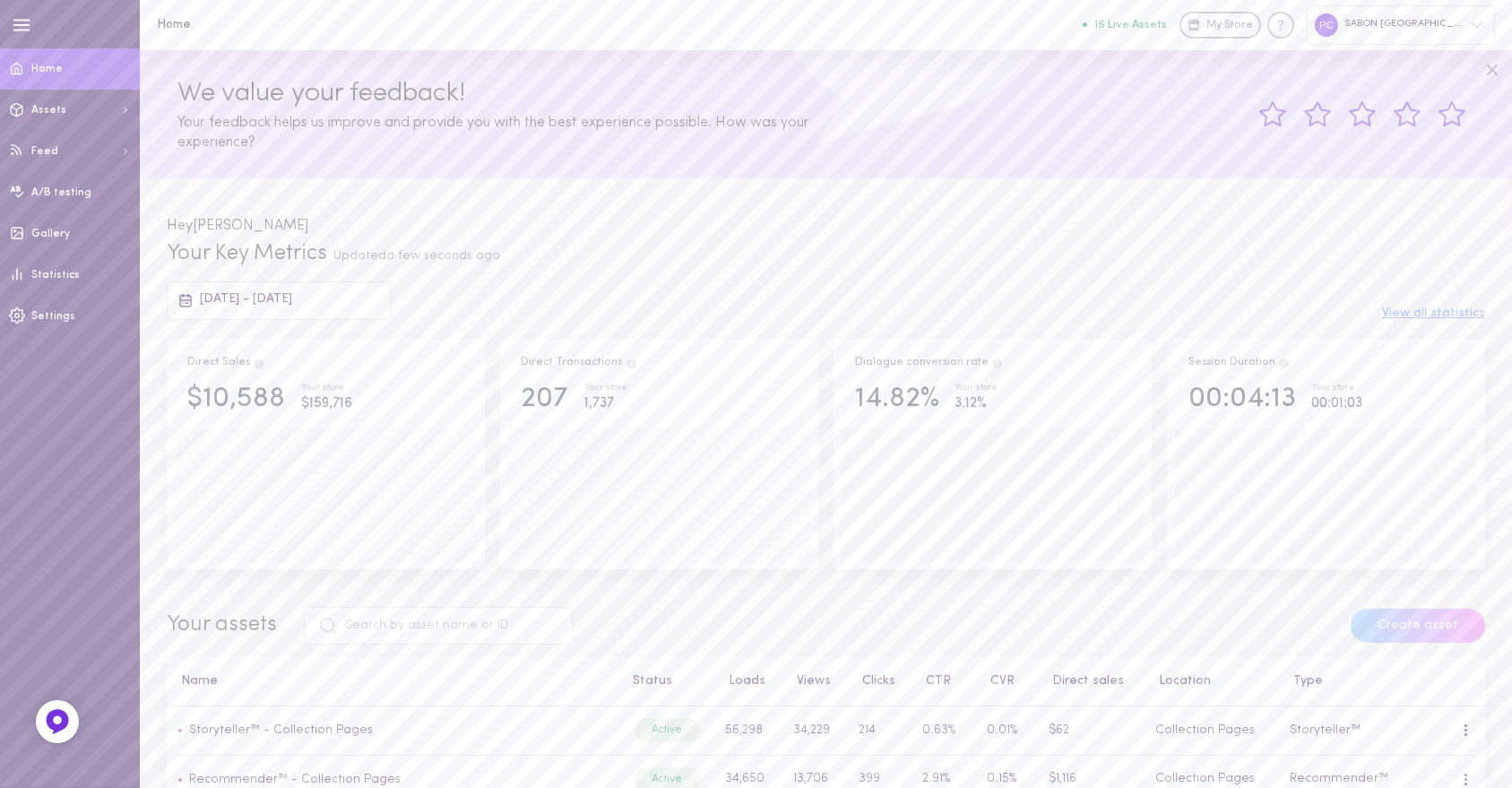
click at [1459, 23] on div "SABON [GEOGRAPHIC_DATA]" at bounding box center [1400, 24] width 189 height 39
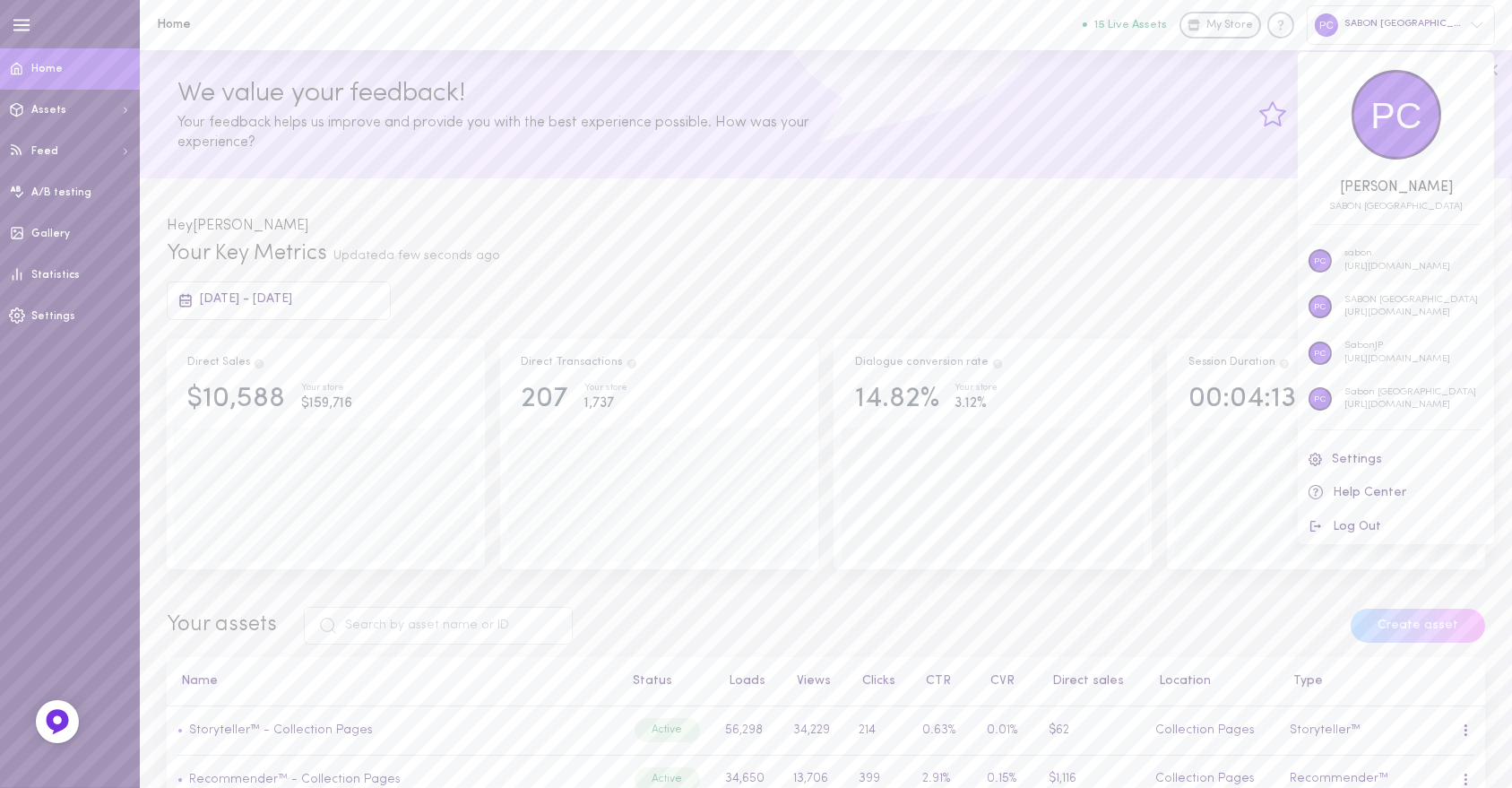
click at [1419, 249] on p "sabon" at bounding box center [1397, 254] width 106 height 14
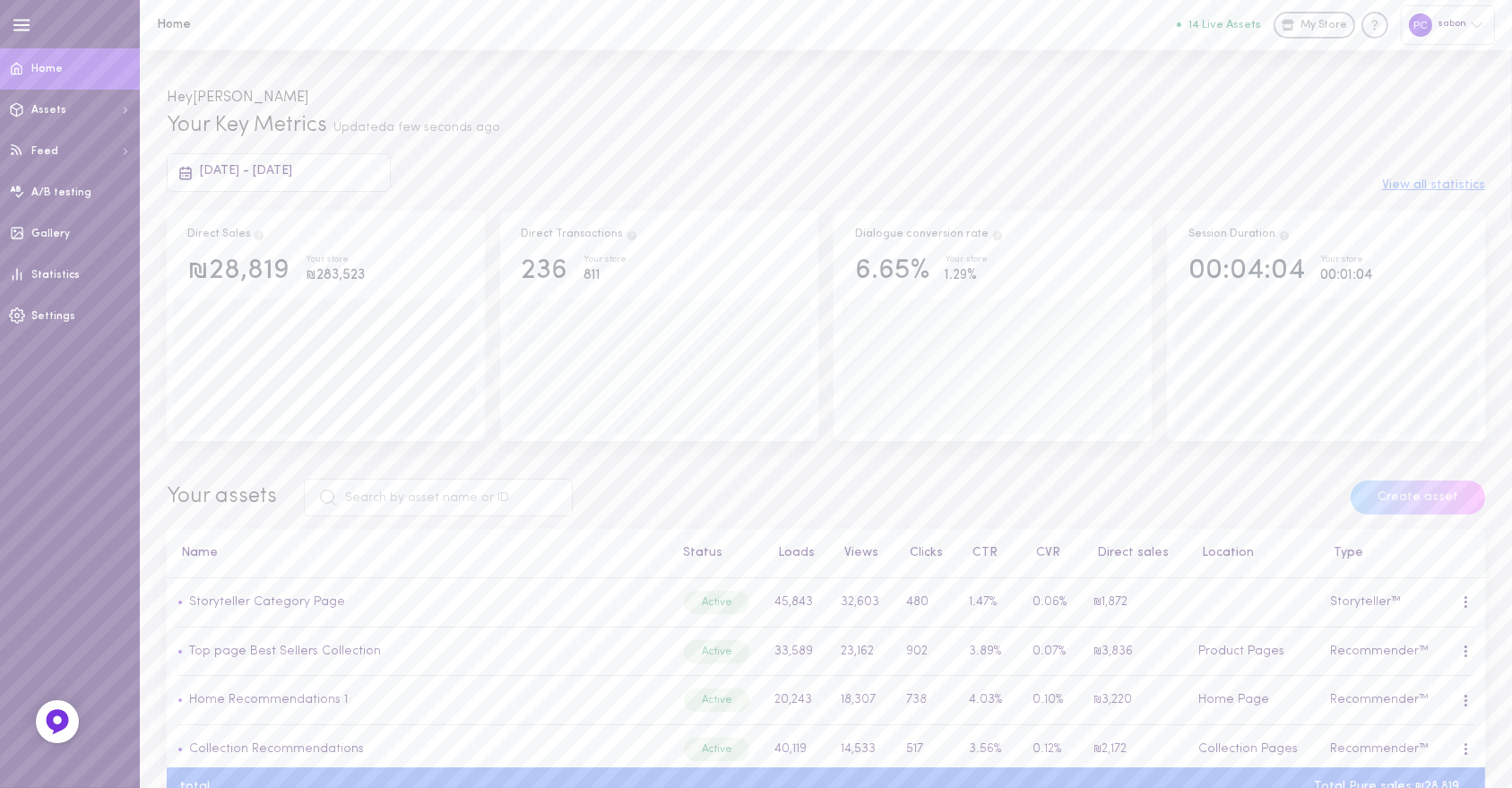
click at [1462, 33] on div "sabon" at bounding box center [1448, 24] width 94 height 39
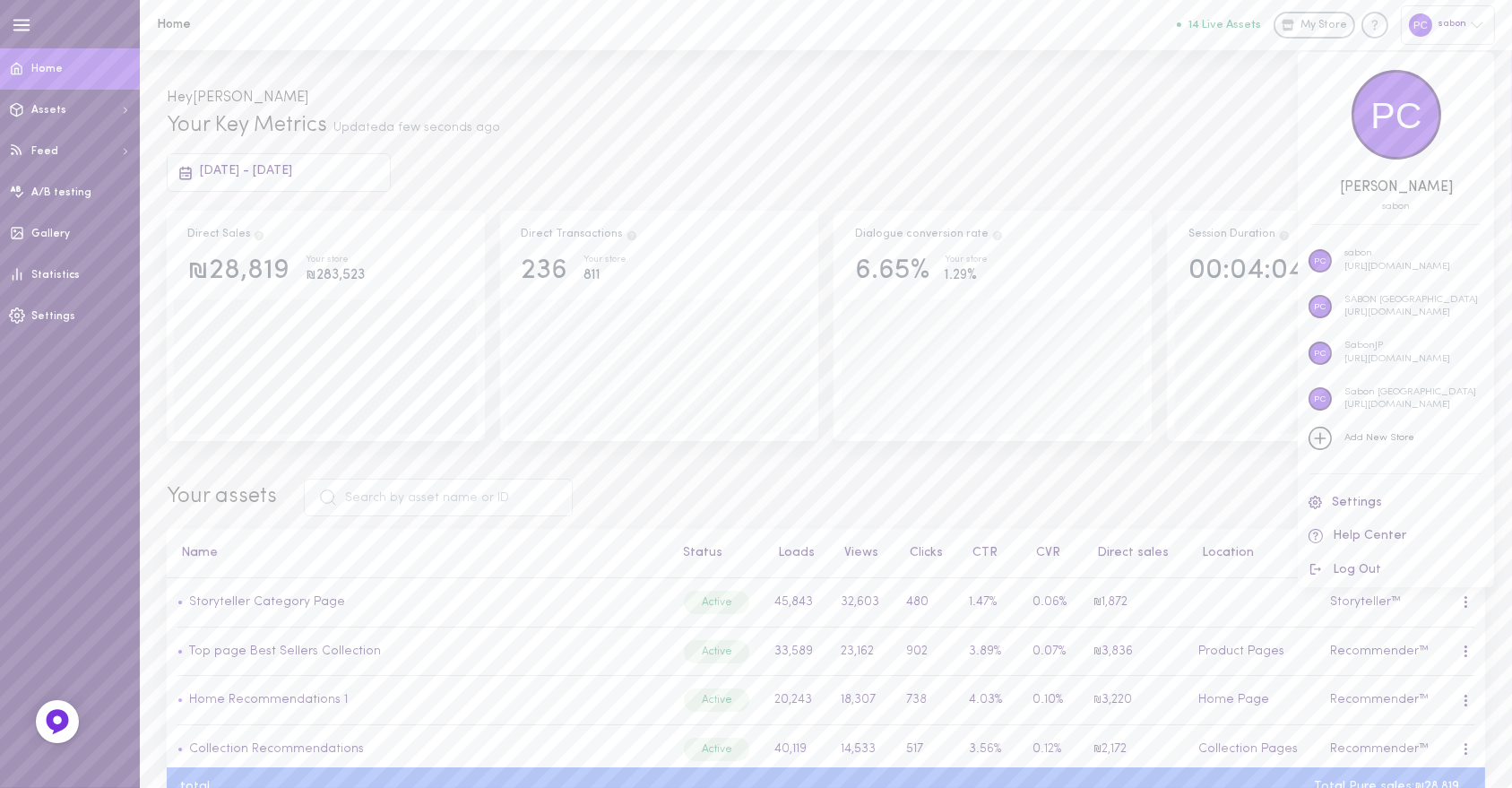
click at [1308, 33] on div at bounding box center [756, 394] width 1512 height 788
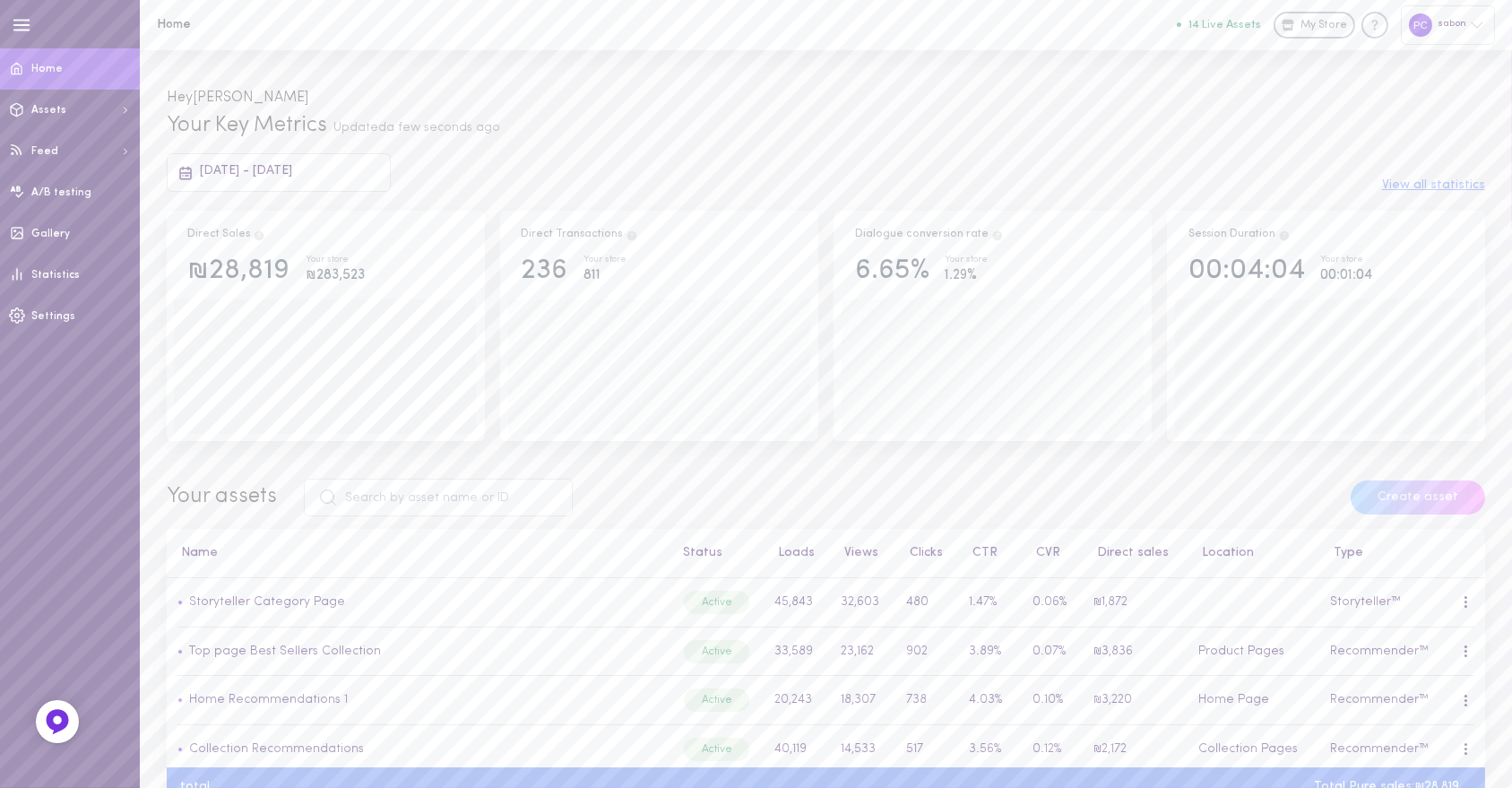
click at [1308, 33] on span "My Store" at bounding box center [1323, 26] width 47 height 16
